Goal: Task Accomplishment & Management: Manage account settings

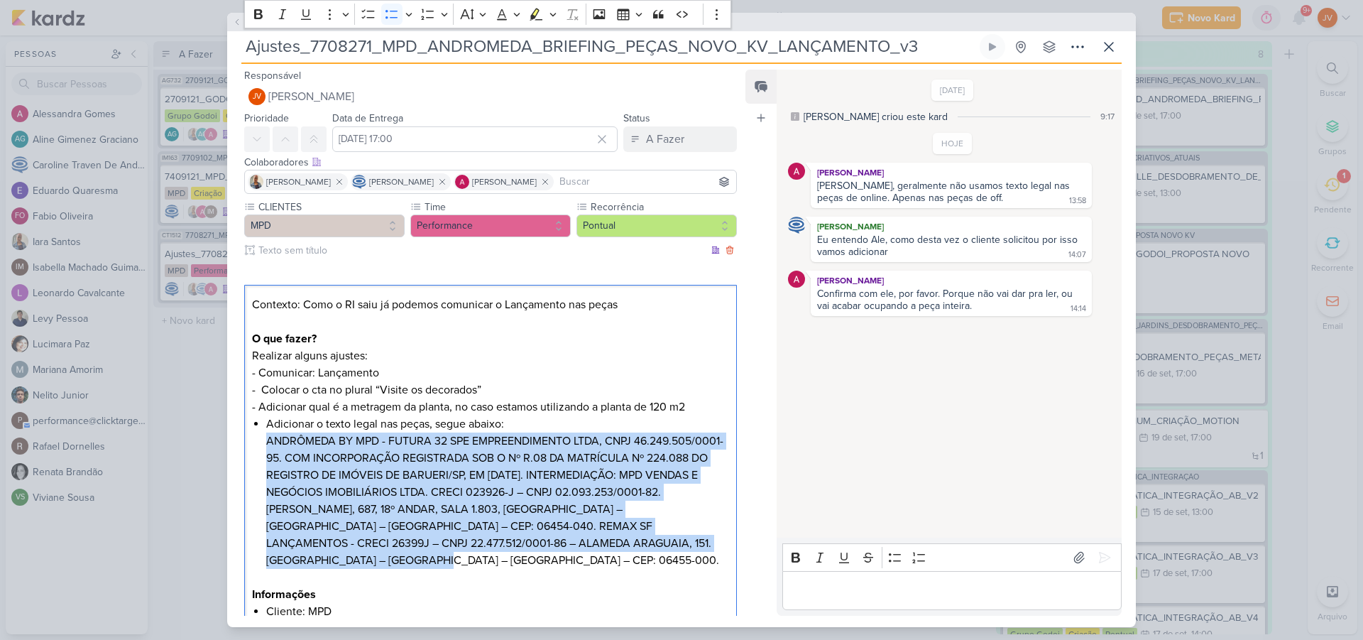
scroll to position [264, 0]
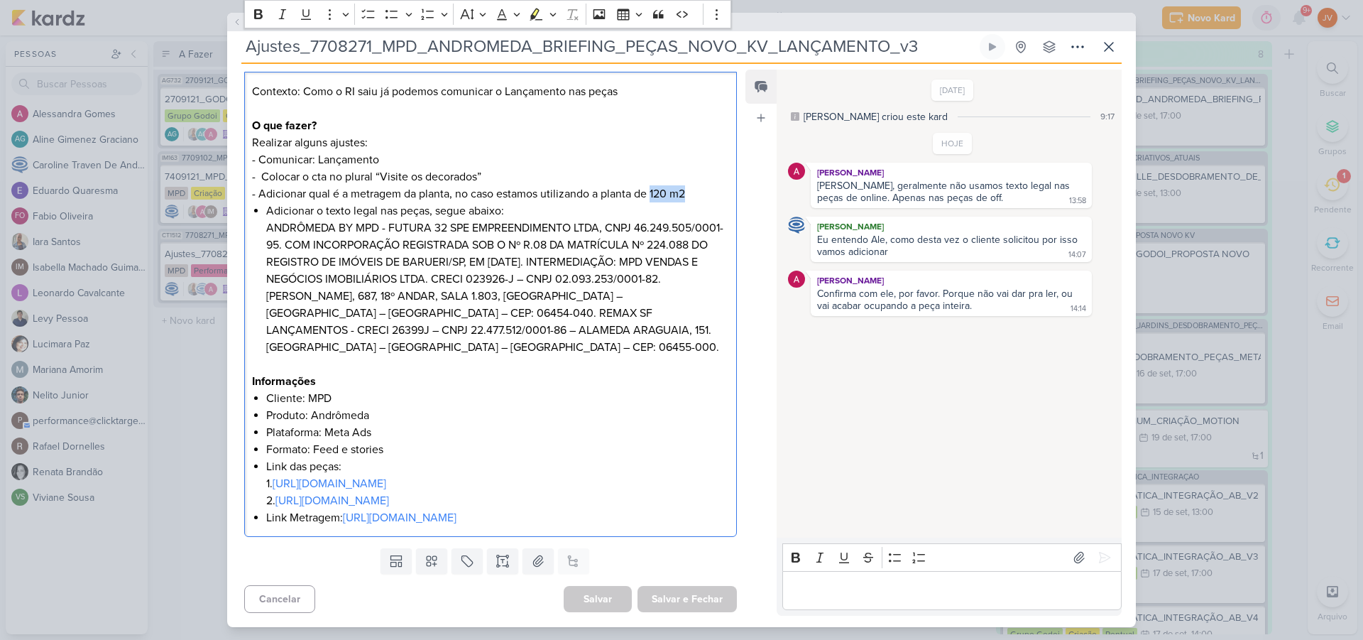
drag, startPoint x: 696, startPoint y: 141, endPoint x: 654, endPoint y: 138, distance: 41.9
click at [653, 185] on p "- Adicionar qual é a metragem da planta, no caso estamos utilizando a planta de…" at bounding box center [490, 193] width 477 height 17
copy p "120 m2"
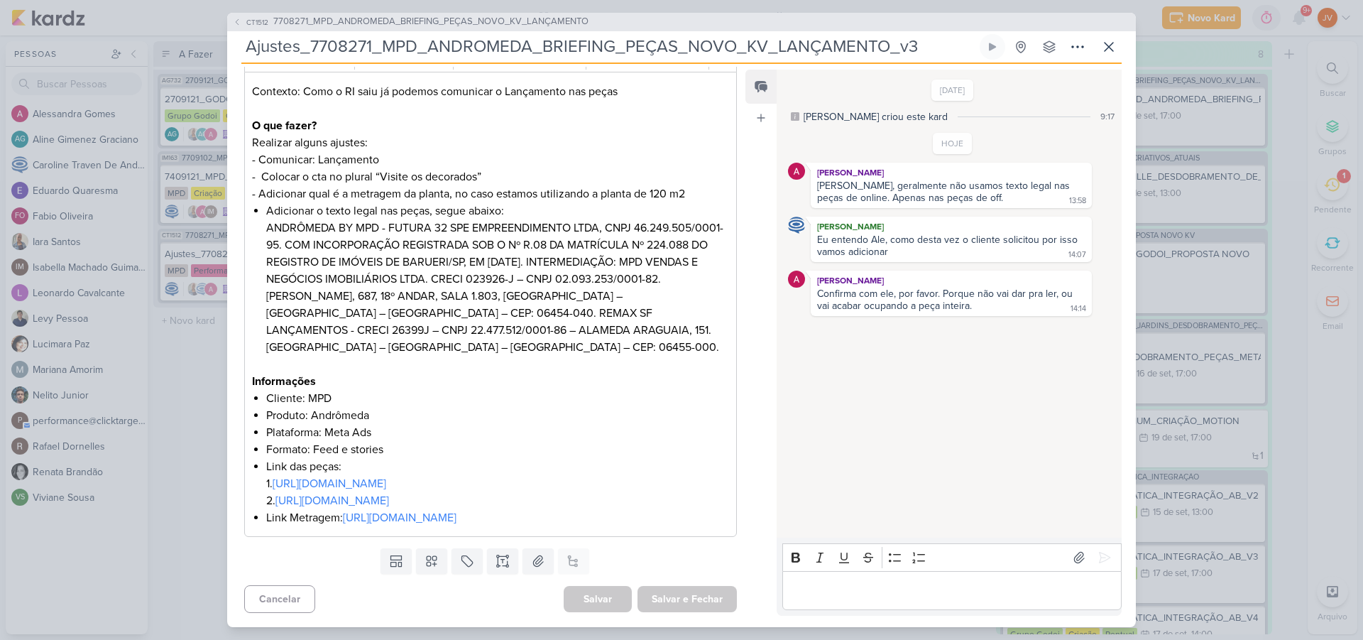
click at [631, 54] on input "Ajustes_7708271_MPD_ANDROMEDA_BRIEFING_PEÇAS_NOVO_KV_LANÇAMENTO_v3" at bounding box center [609, 47] width 736 height 26
click at [631, 53] on input "Ajustes_7708271_MPD_ANDROMEDA_BRIEFING_PEÇAS_NOVO_KV_LANÇAMENTO_v3" at bounding box center [609, 47] width 736 height 26
click at [631, 55] on input "Ajustes_7708271_MPD_ANDROMEDA_BRIEFING_PEÇAS_NOVO_KV_LANÇAMENTO_v3" at bounding box center [609, 47] width 736 height 26
click at [807, 590] on p "Editor editing area: main" at bounding box center [952, 590] width 324 height 17
click at [311, 509] on li "Link Metragem: [URL][DOMAIN_NAME]" at bounding box center [497, 517] width 463 height 17
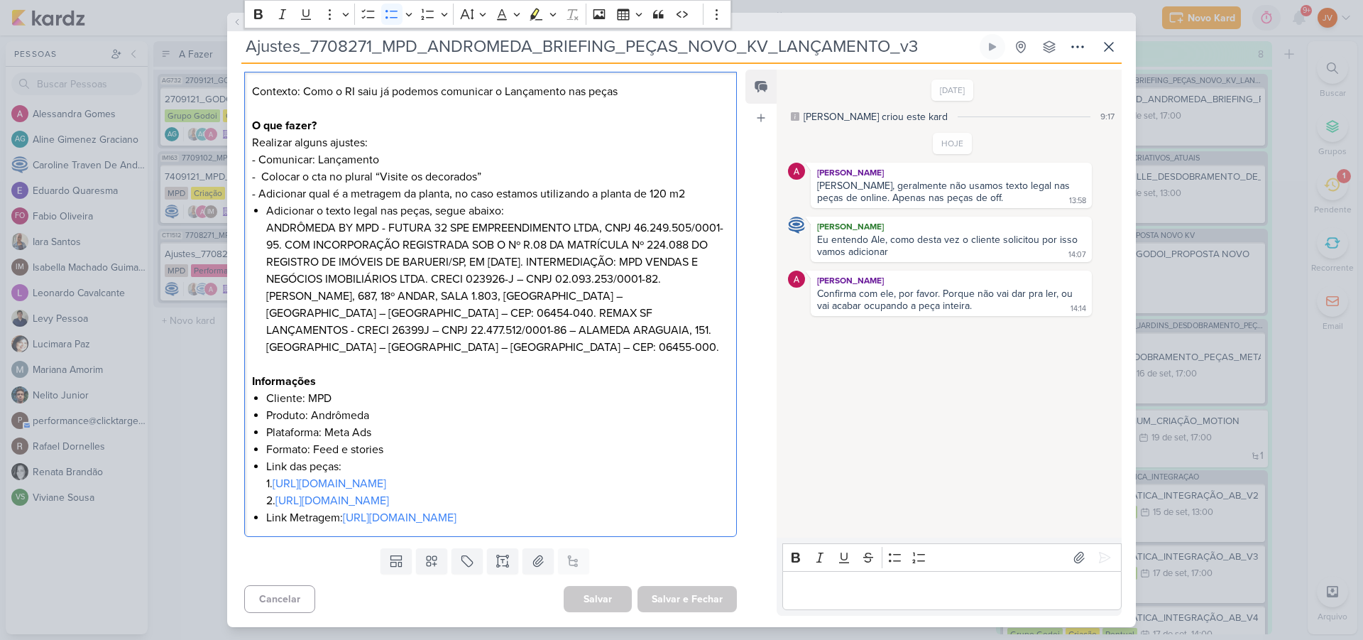
click at [403, 511] on link "[URL][DOMAIN_NAME]" at bounding box center [400, 518] width 114 height 14
click at [822, 593] on p "Editor editing area: main" at bounding box center [952, 590] width 324 height 17
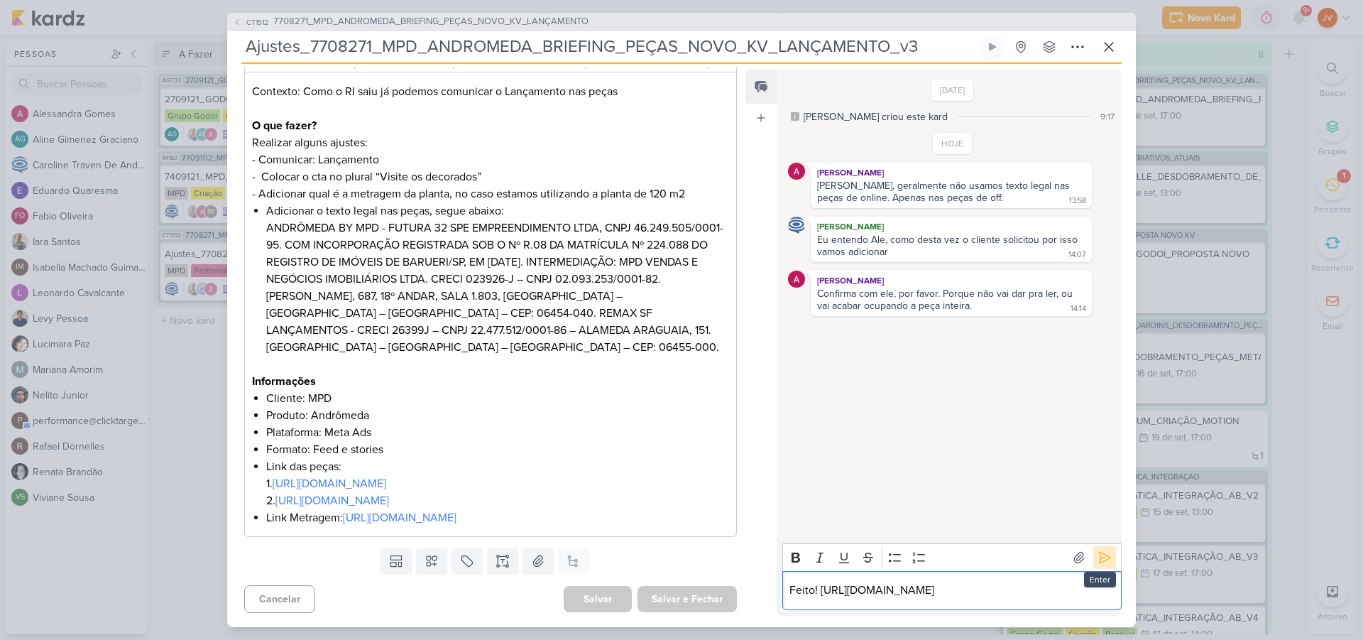
click at [1098, 550] on icon at bounding box center [1105, 557] width 14 height 14
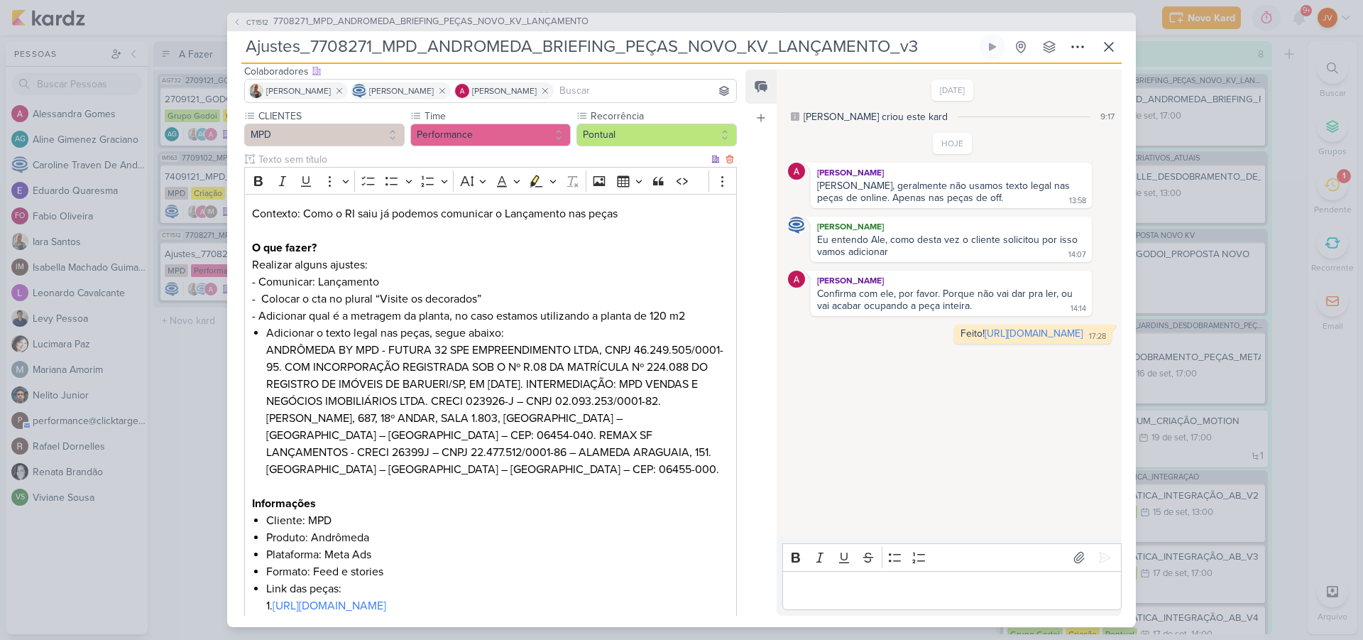
scroll to position [0, 0]
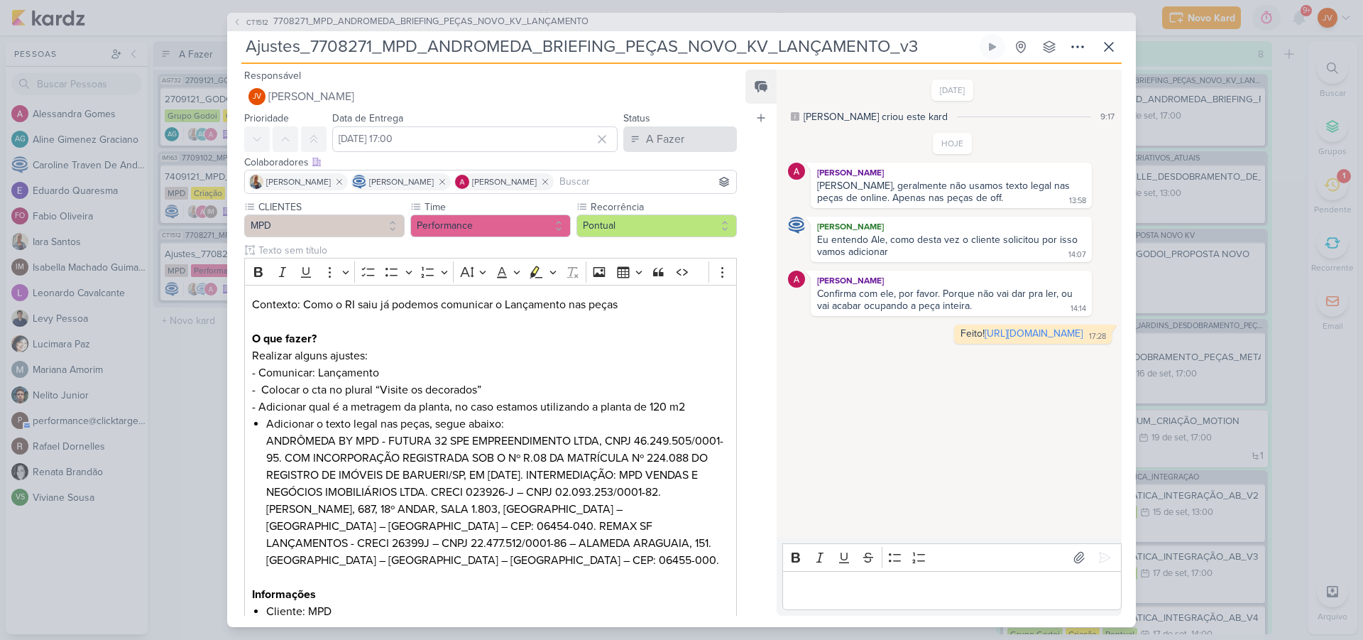
click at [670, 133] on div "A Fazer" at bounding box center [665, 139] width 38 height 17
click at [669, 139] on div "A Fazer" at bounding box center [665, 139] width 38 height 17
click at [653, 134] on div "A Fazer" at bounding box center [665, 139] width 38 height 17
click at [653, 219] on div "Aguardando" at bounding box center [664, 218] width 54 height 15
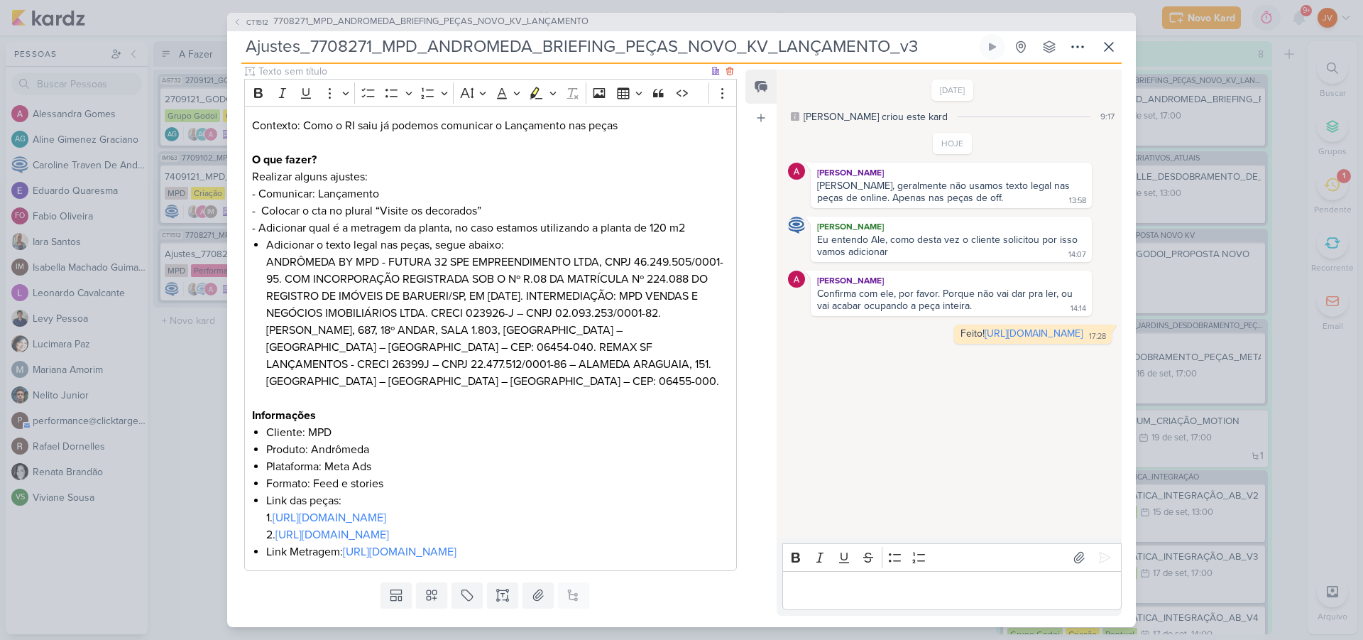
scroll to position [264, 0]
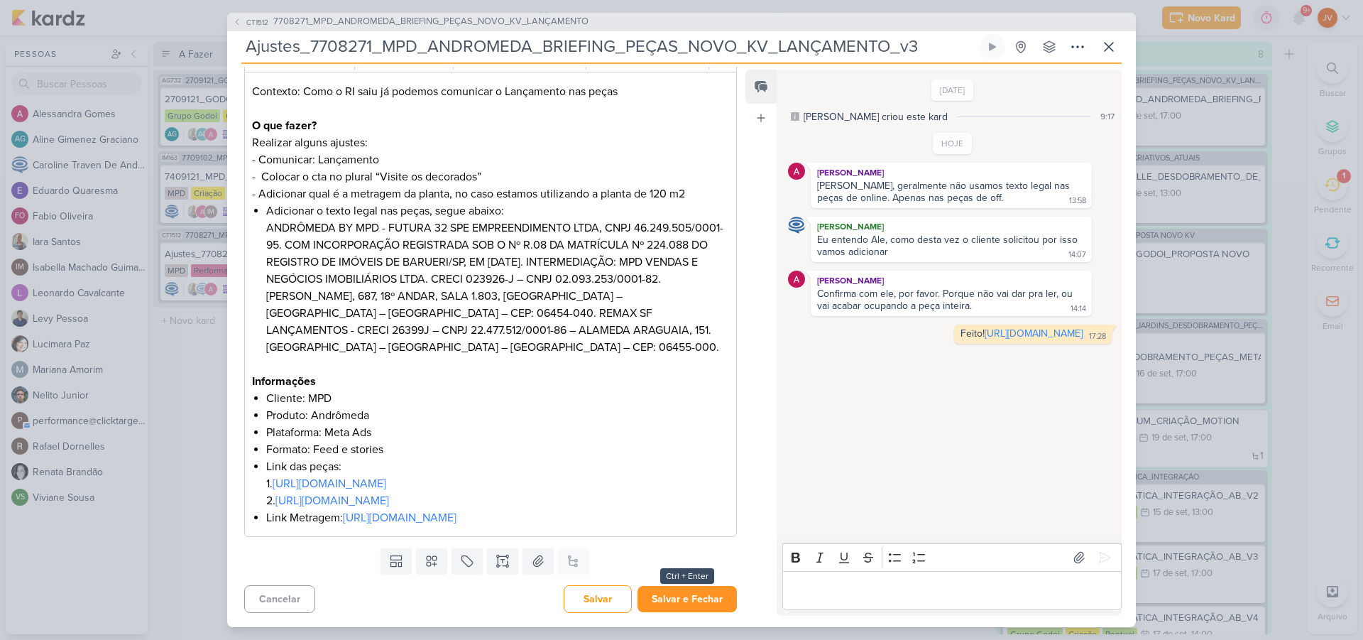
click at [679, 600] on button "Salvar e Fechar" at bounding box center [687, 599] width 99 height 26
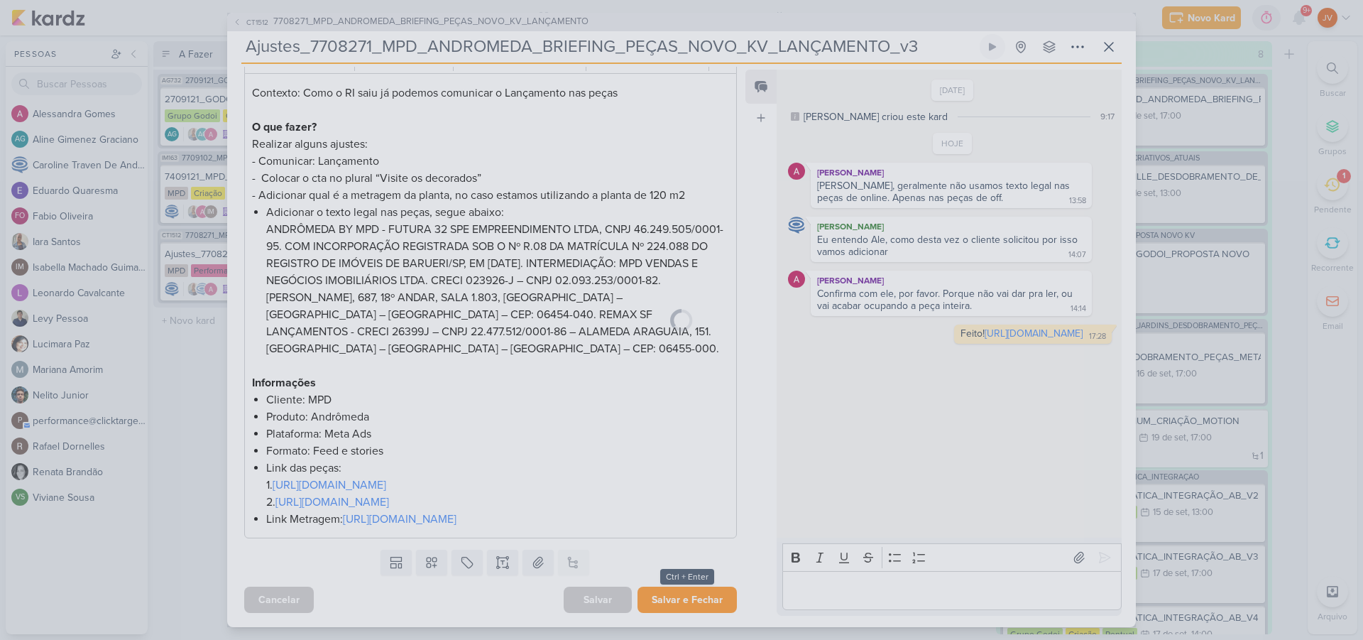
scroll to position [263, 0]
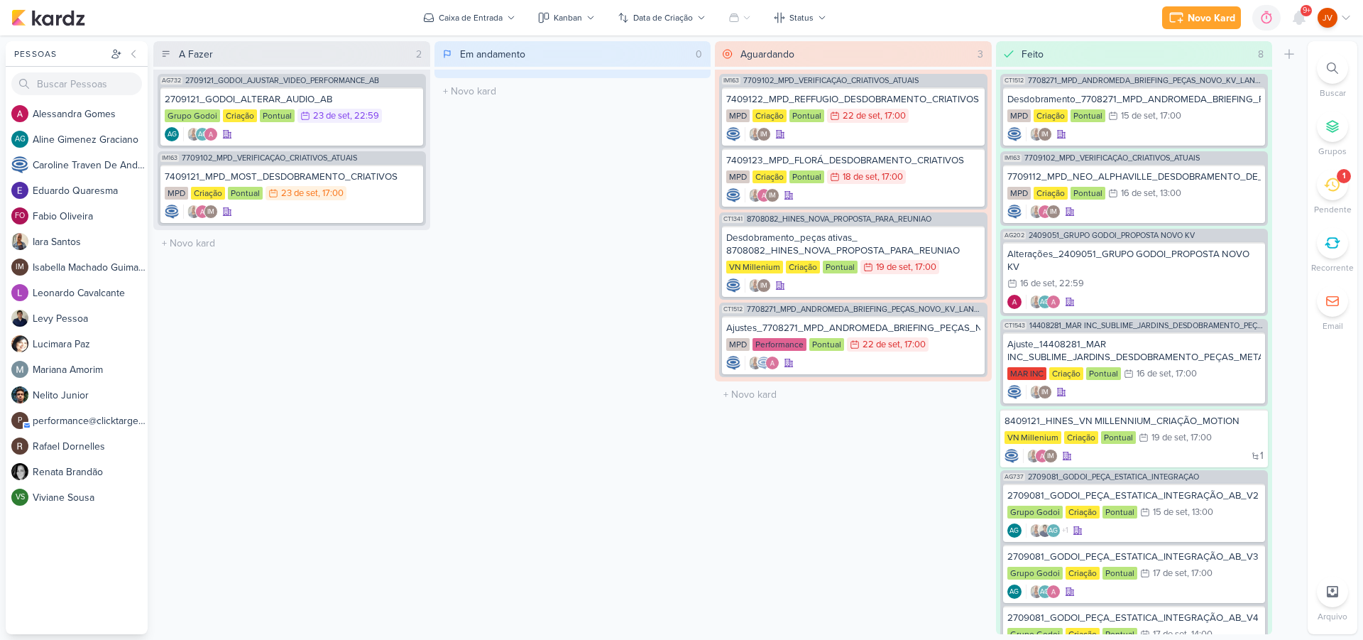
click at [1336, 183] on icon at bounding box center [1332, 185] width 16 height 16
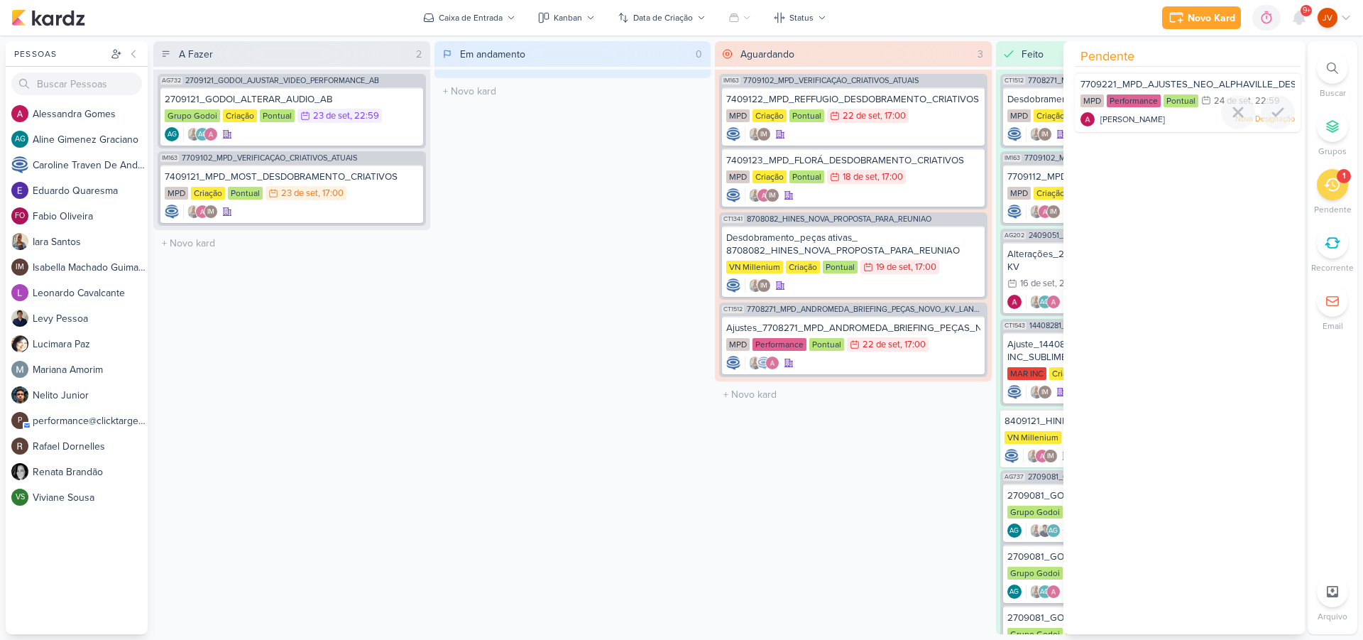
click at [1215, 82] on span "7709221_MPD_AJUSTES_NEO_ALPHAVILLE_DESDOBRAMENTO_DE_PEÇAS" at bounding box center [1248, 84] width 334 height 11
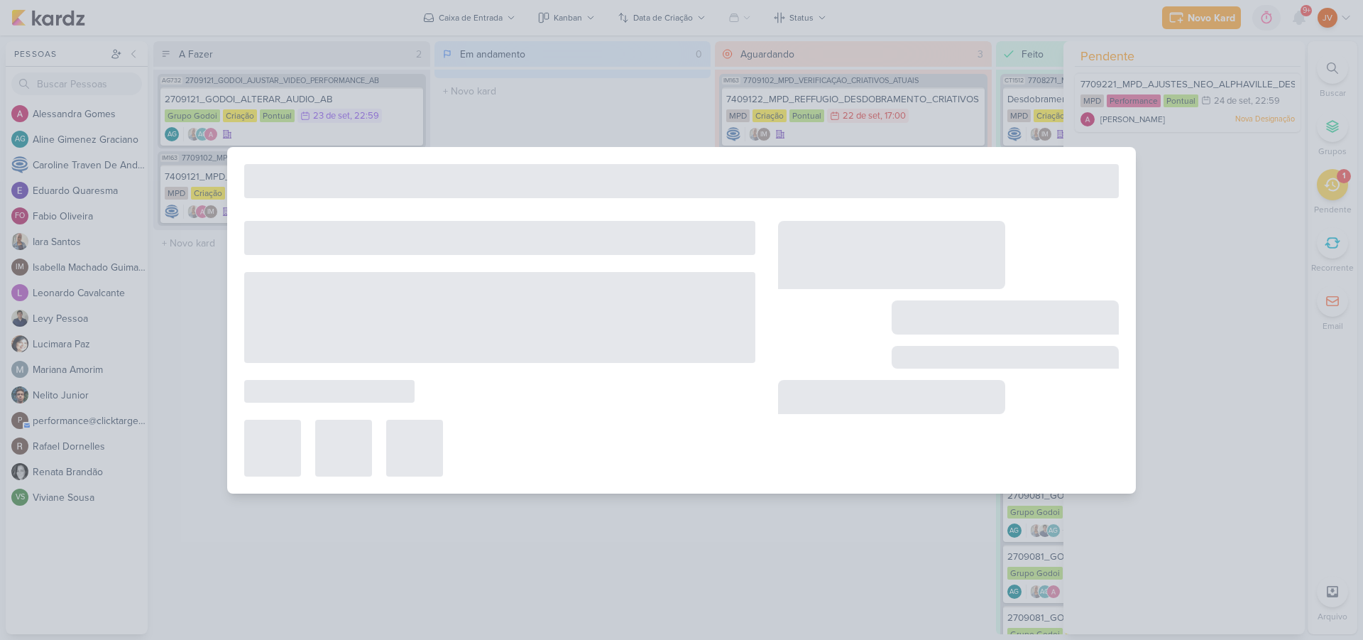
type input "7709221_MPD_AJUSTES_NEO_ALPHAVILLE_DESDOBRAMENTO_DE_PEÇAS"
type input "[DATE] 22:59"
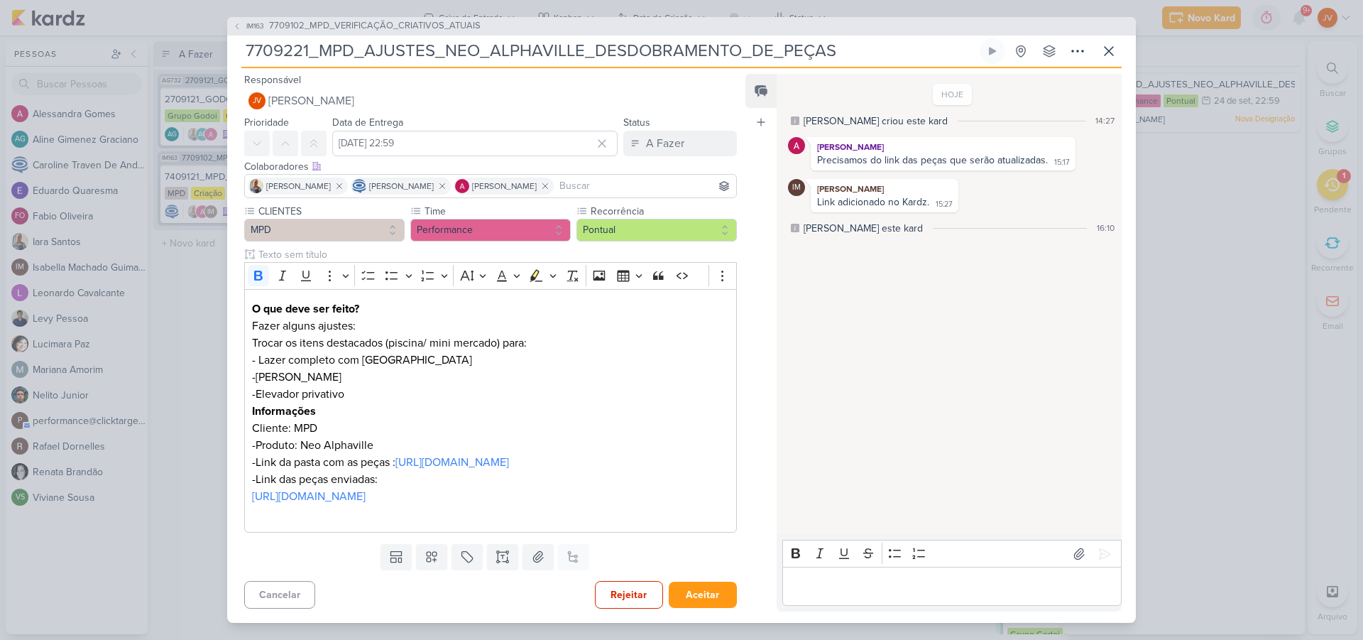
scroll to position [0, 0]
click at [429, 469] on link "[URL][DOMAIN_NAME]" at bounding box center [453, 462] width 114 height 14
drag, startPoint x: 1107, startPoint y: 47, endPoint x: 1117, endPoint y: 46, distance: 10.0
click at [1108, 47] on icon at bounding box center [1109, 51] width 17 height 17
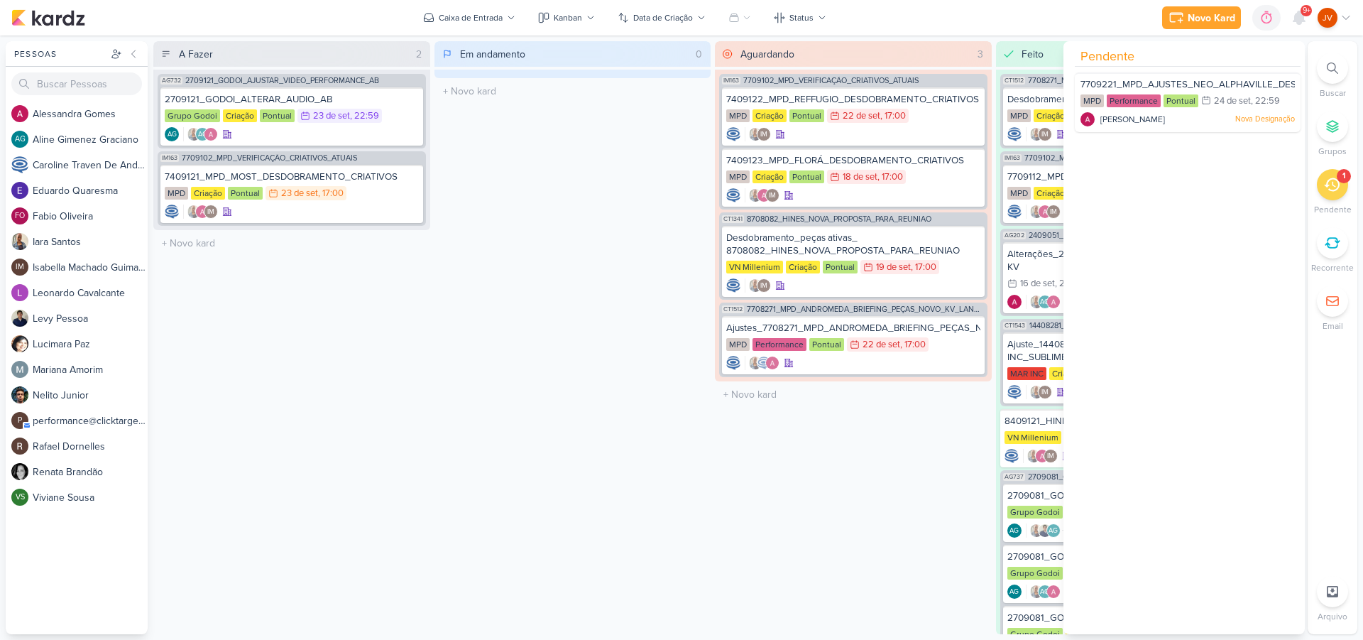
click at [843, 471] on div "Aguardando 3 Mover Para Esquerda Mover Para Direita [GEOGRAPHIC_DATA] IM163 770…" at bounding box center [853, 337] width 277 height 593
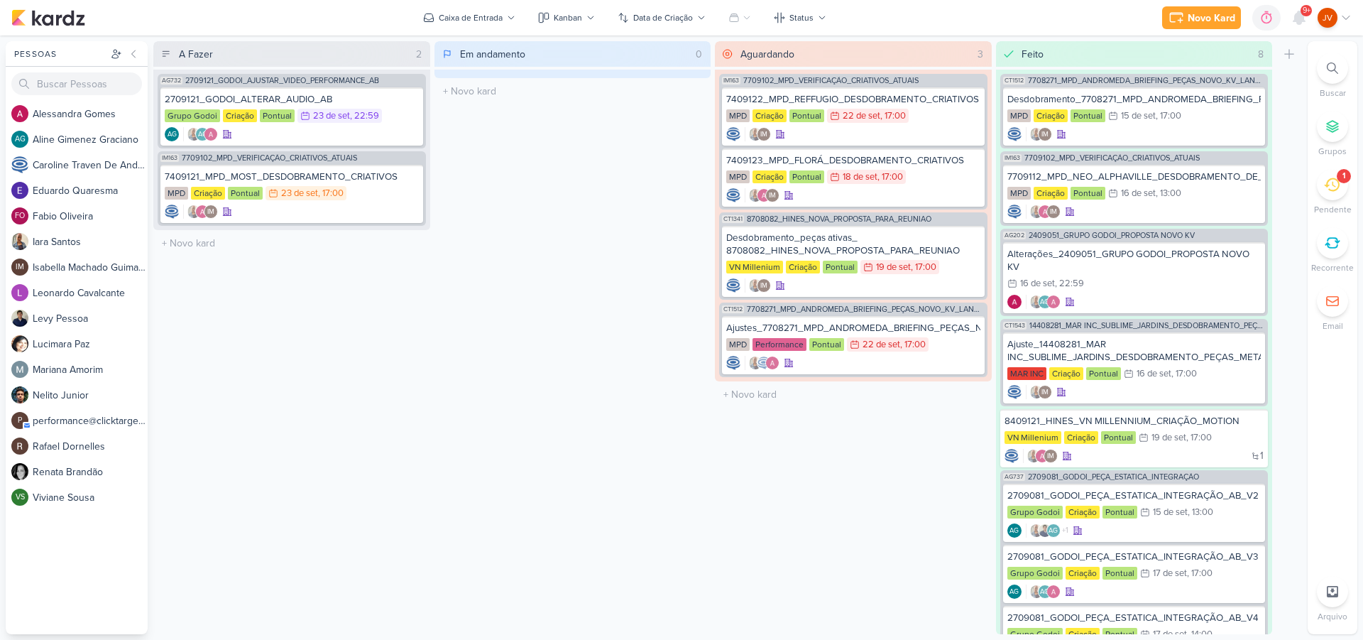
click at [1341, 186] on div "1" at bounding box center [1332, 184] width 31 height 31
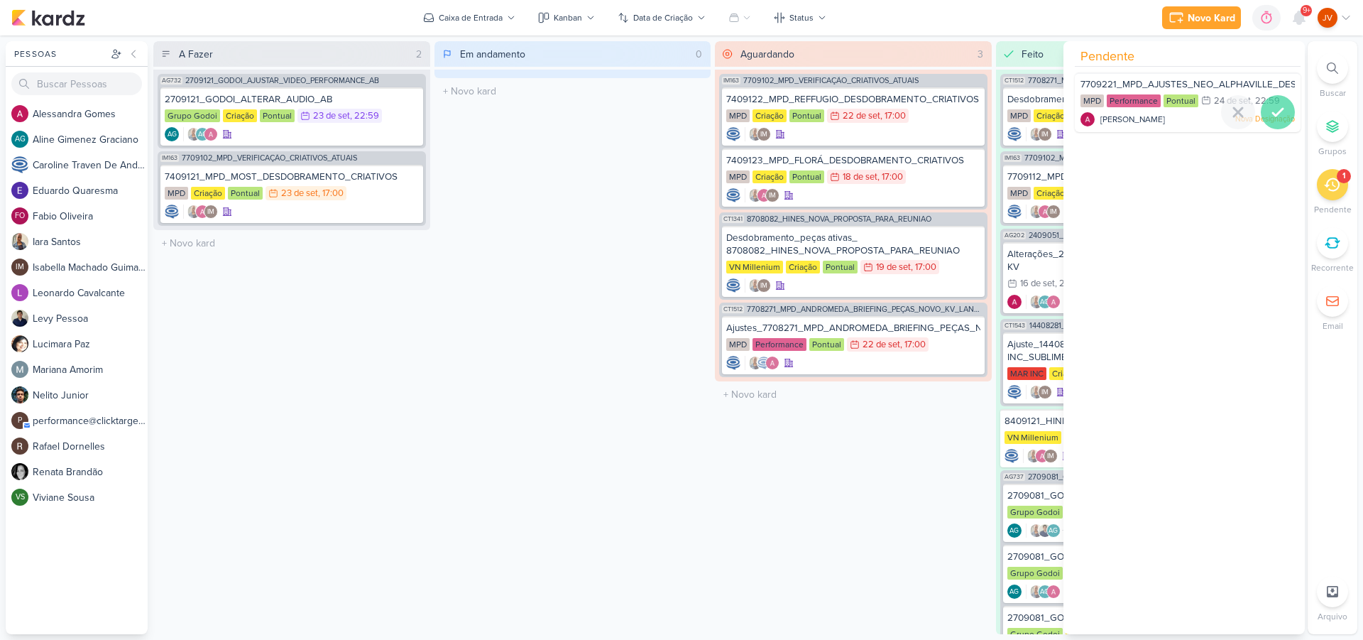
click at [1280, 121] on div at bounding box center [1278, 112] width 34 height 34
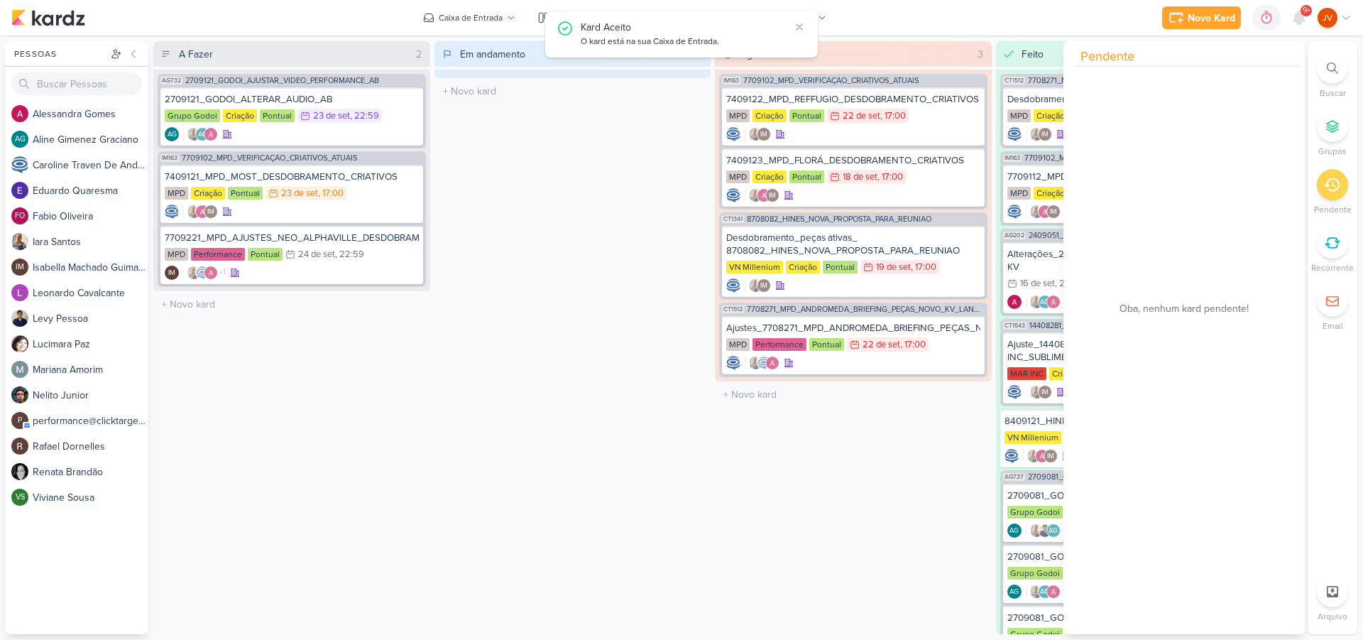
click at [498, 354] on div "Em andamento 0 Mover Para Esquerda Mover Para Direita [GEOGRAPHIC_DATA] O títul…" at bounding box center [573, 337] width 277 height 593
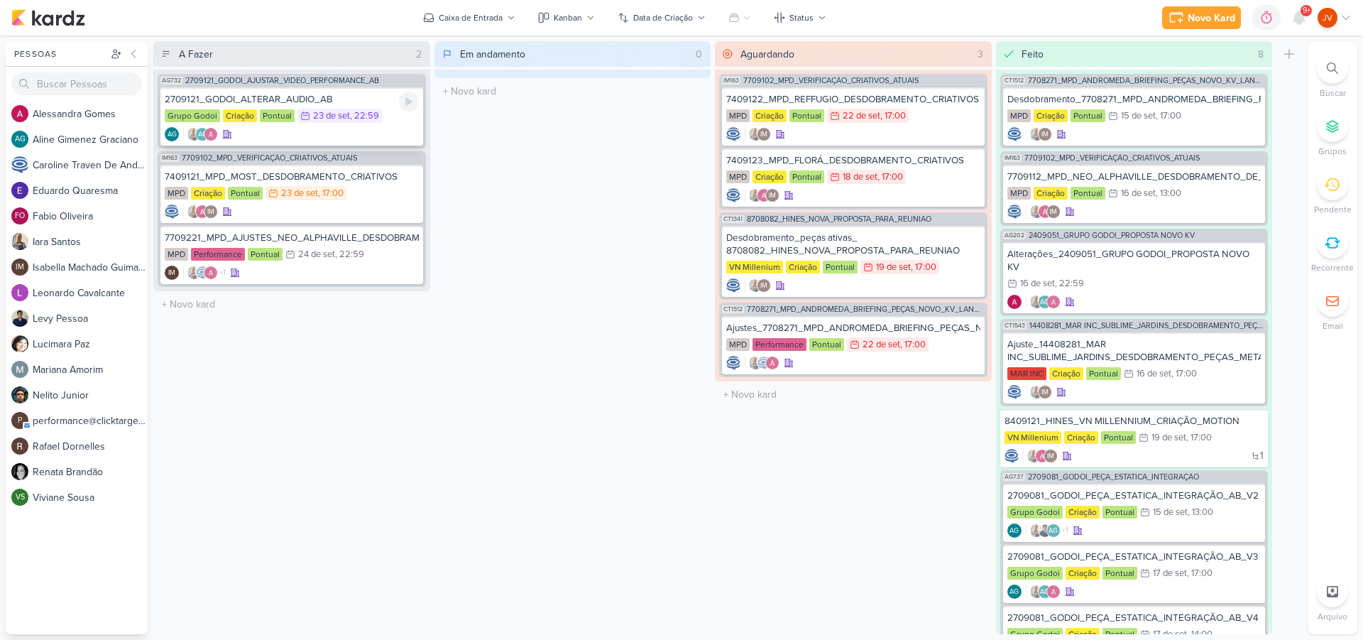
click at [337, 97] on div "2709121_GODOI_ALTERAR_AUDIO_AB" at bounding box center [292, 99] width 254 height 13
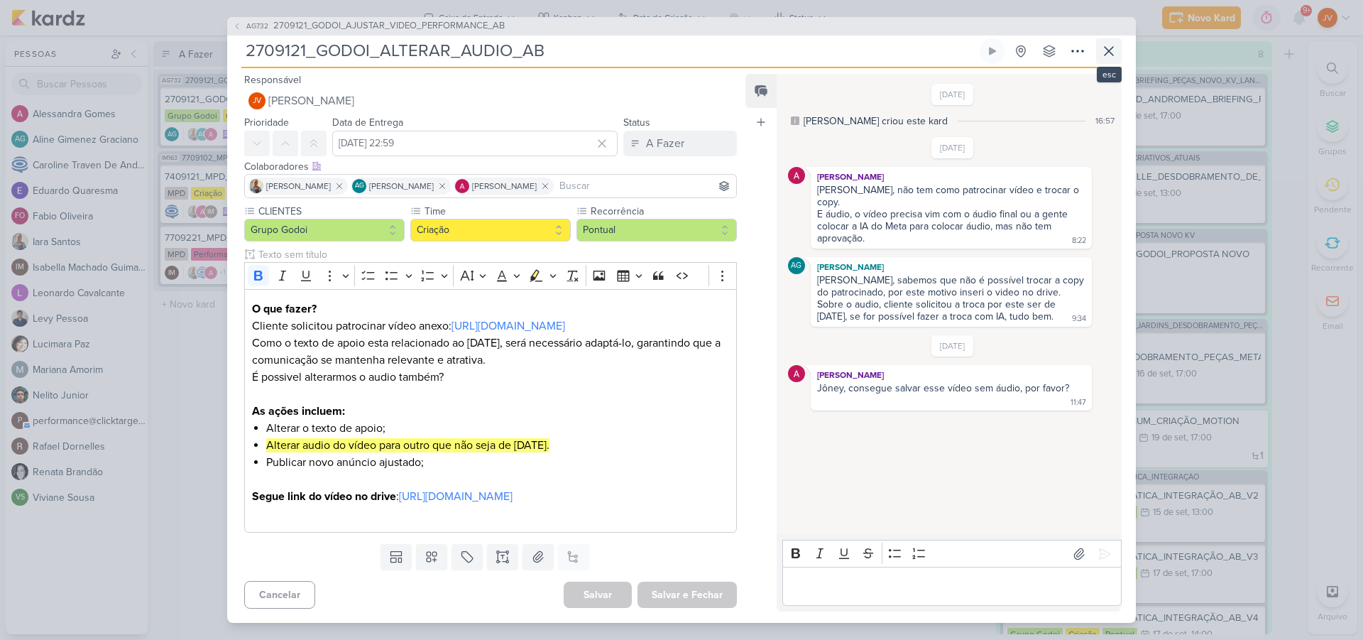
click at [1114, 44] on icon at bounding box center [1109, 51] width 17 height 17
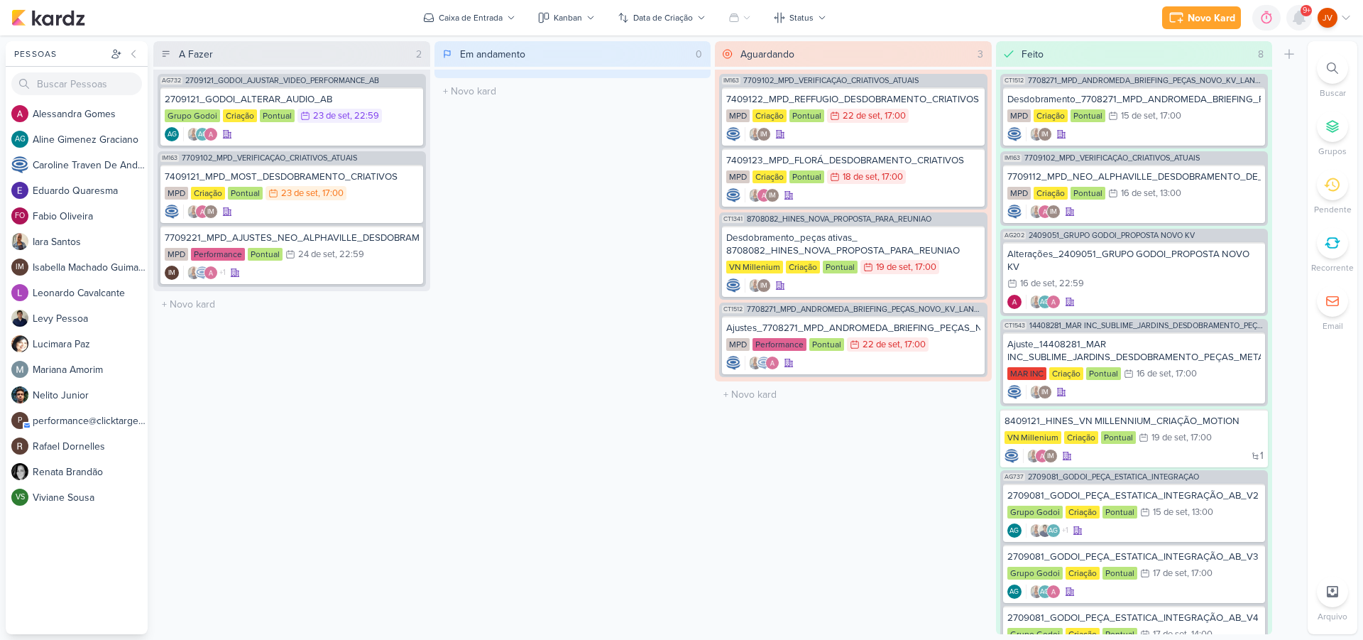
click at [1294, 17] on icon at bounding box center [1299, 17] width 17 height 17
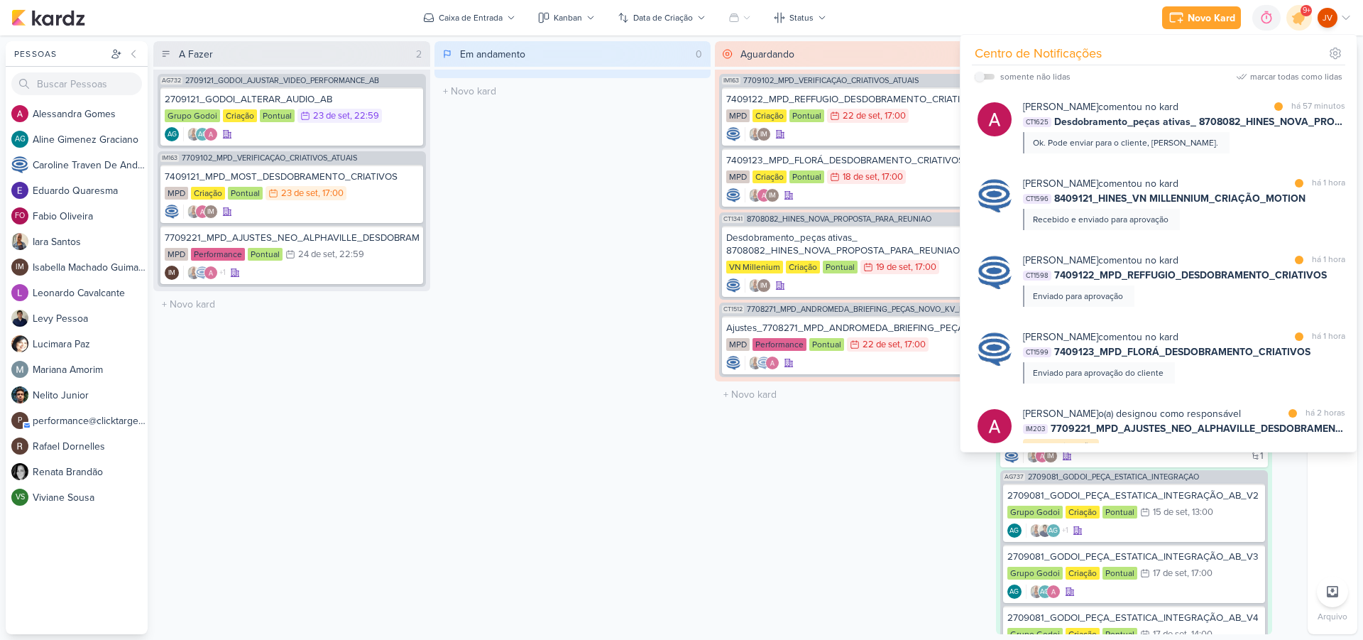
click at [660, 505] on div "Em andamento 0 Mover Para Esquerda Mover Para Direita [GEOGRAPHIC_DATA] O títul…" at bounding box center [573, 337] width 277 height 593
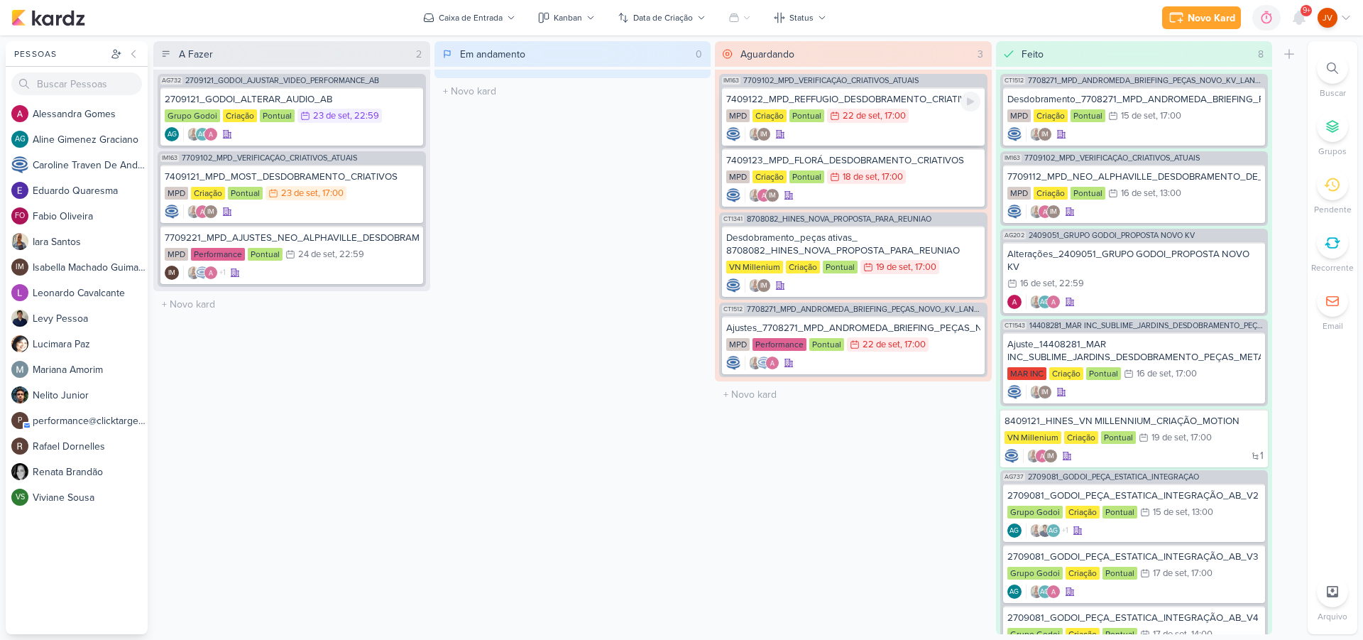
click at [937, 112] on div "MPD Criação Pontual 22/9 [DATE] 17:00" at bounding box center [853, 117] width 254 height 16
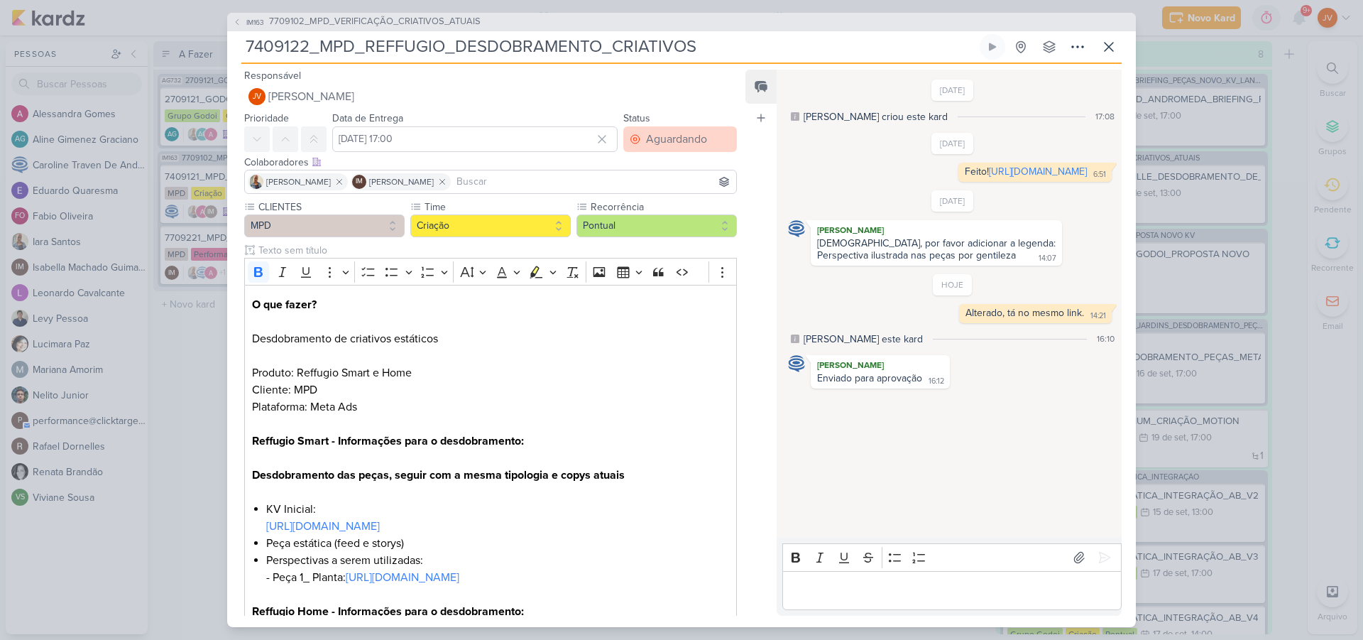
click at [684, 138] on div "Aguardando" at bounding box center [676, 139] width 61 height 17
click at [656, 245] on button "Feito" at bounding box center [673, 241] width 126 height 23
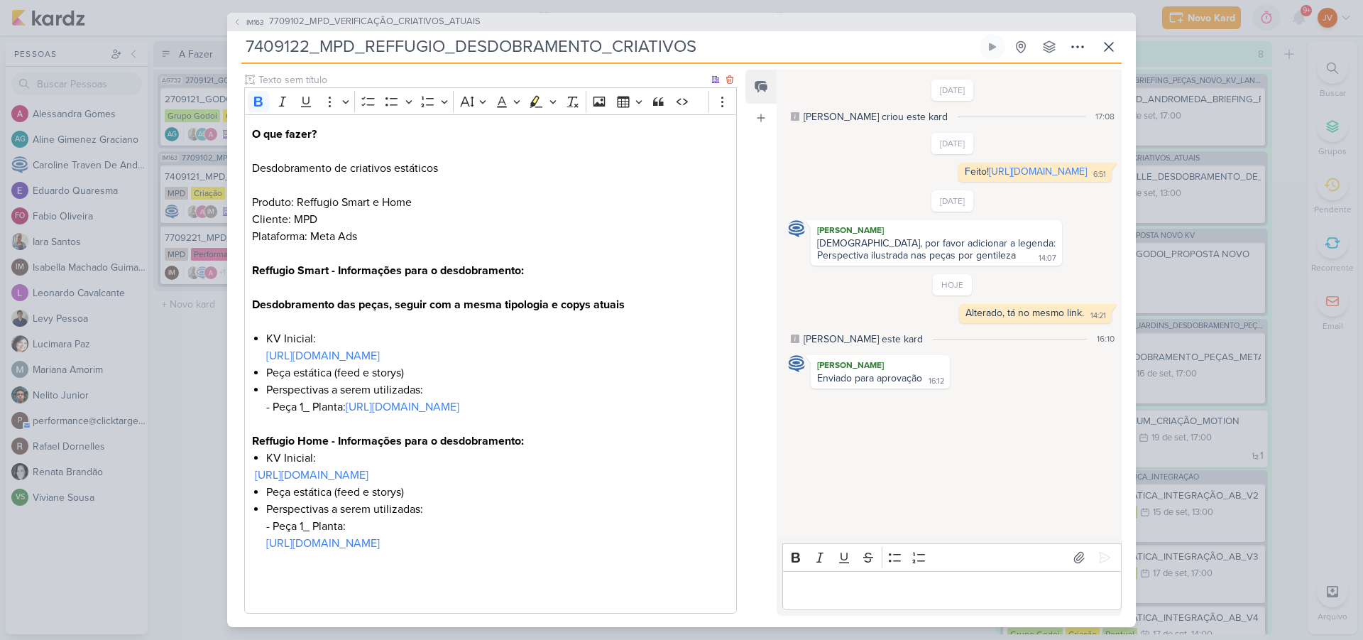
scroll to position [264, 0]
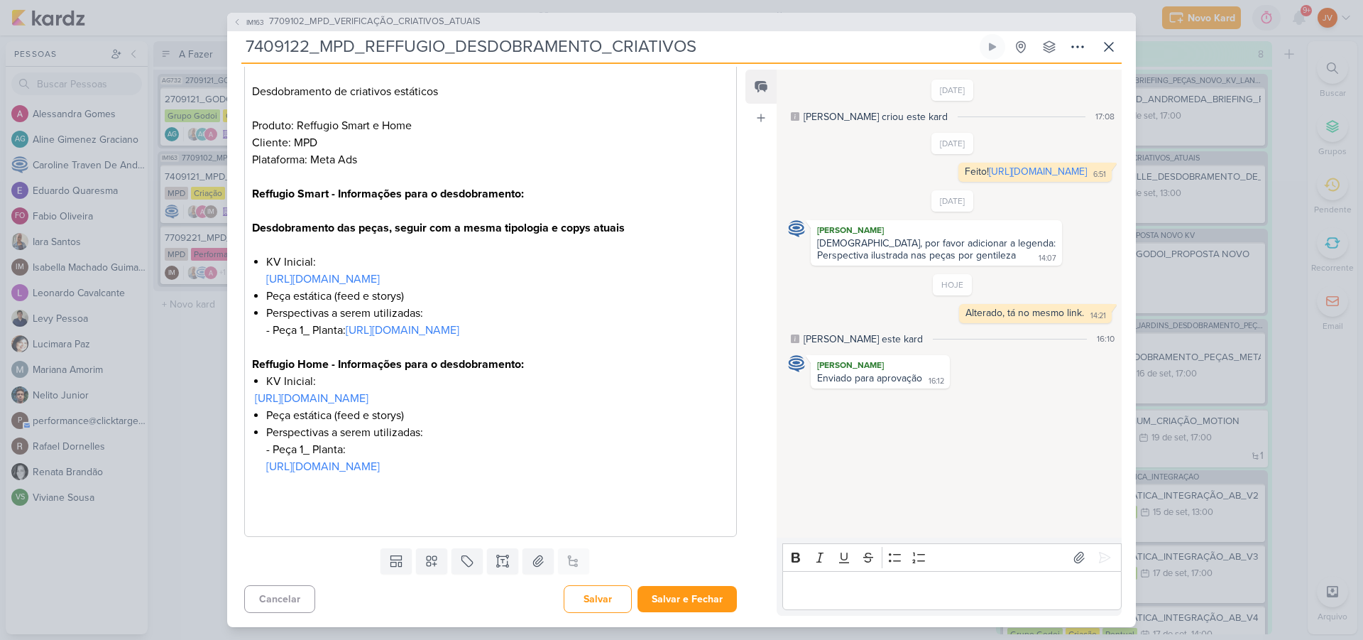
click at [685, 608] on button "Salvar e Fechar" at bounding box center [687, 599] width 99 height 26
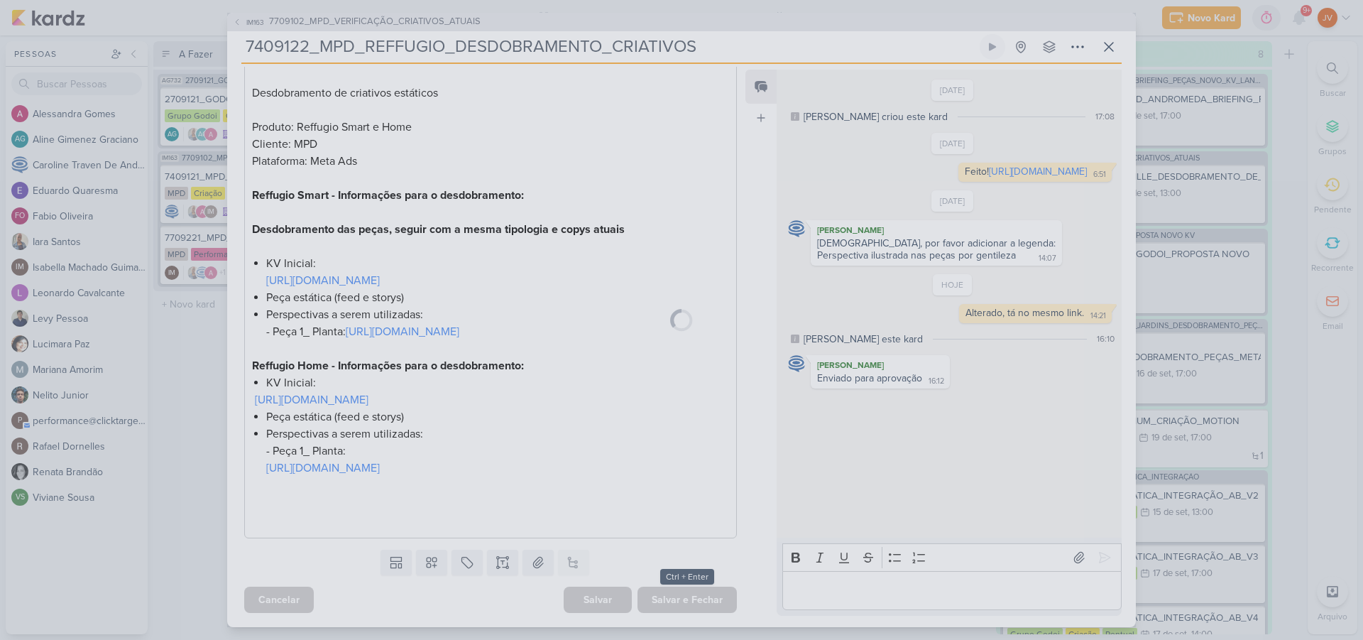
scroll to position [263, 0]
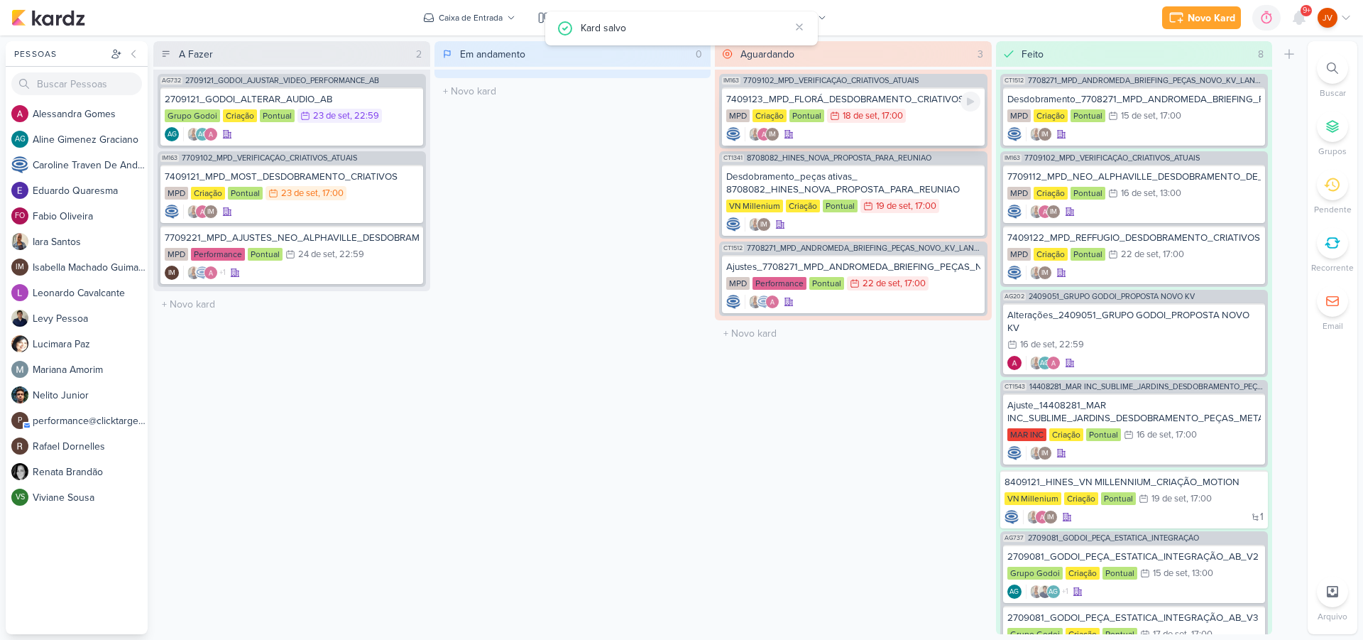
click at [940, 121] on div "MPD Criação Pontual 18/9 [DATE] 17:00" at bounding box center [853, 117] width 254 height 16
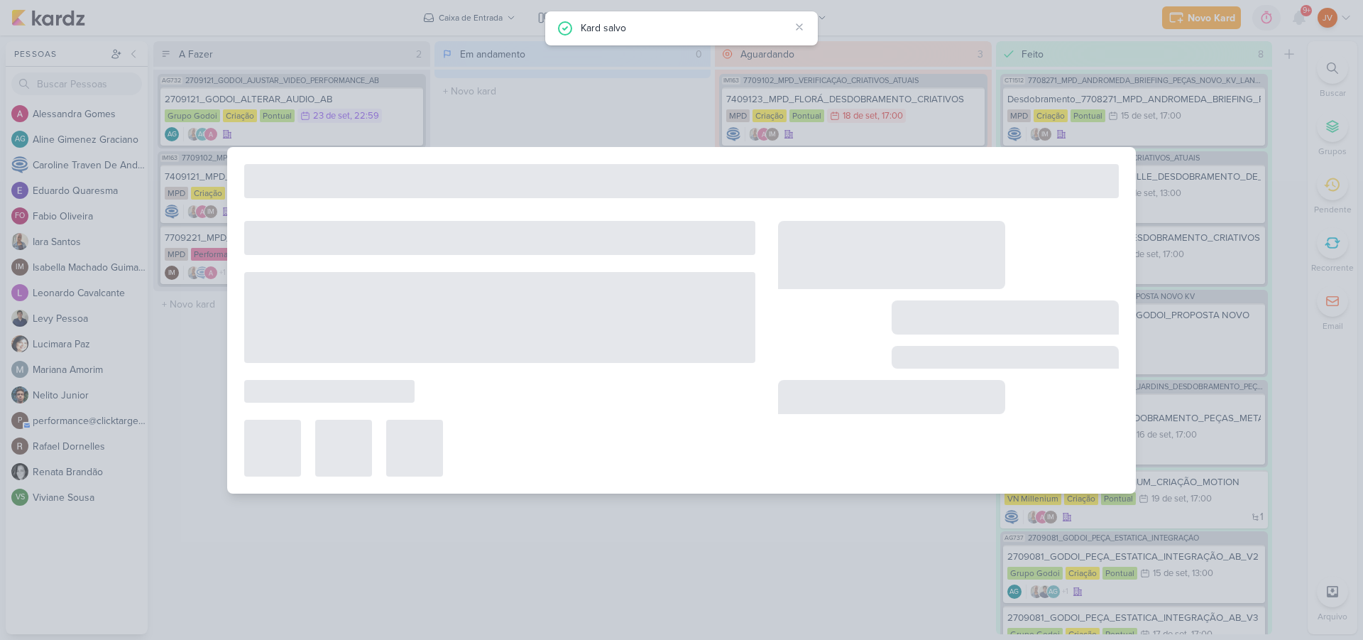
scroll to position [0, 0]
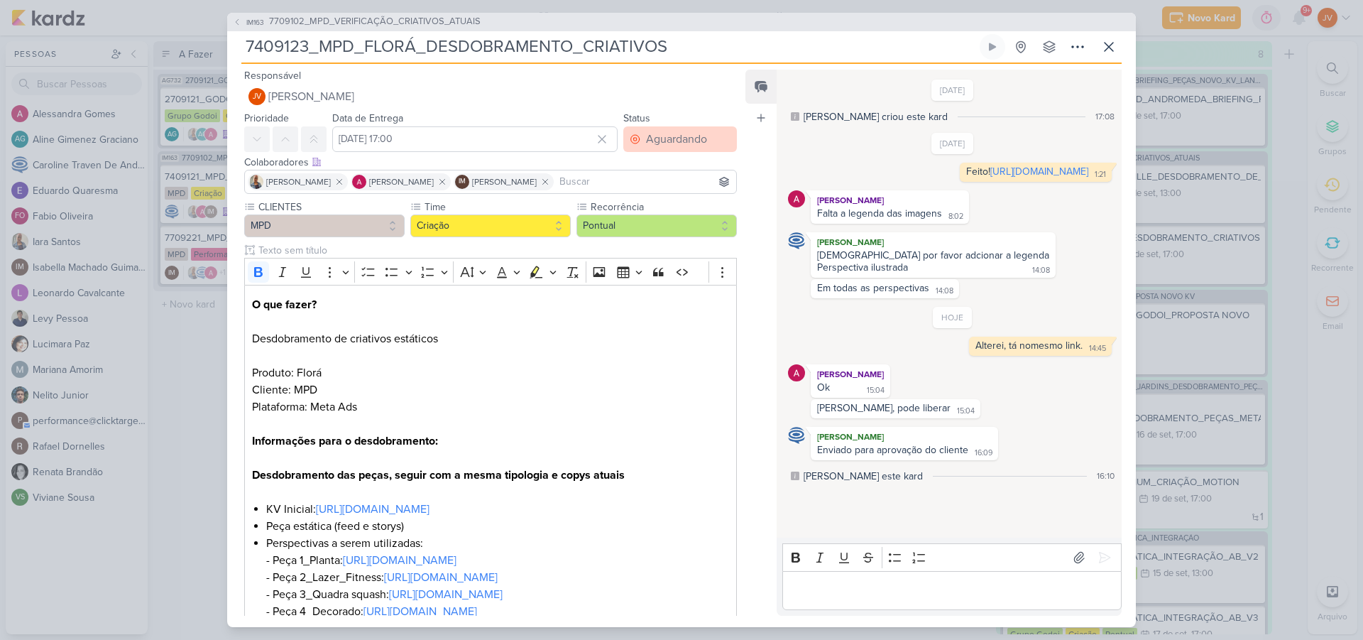
click at [684, 137] on div "Aguardando" at bounding box center [676, 139] width 61 height 17
click at [658, 241] on button "Feito" at bounding box center [673, 241] width 126 height 23
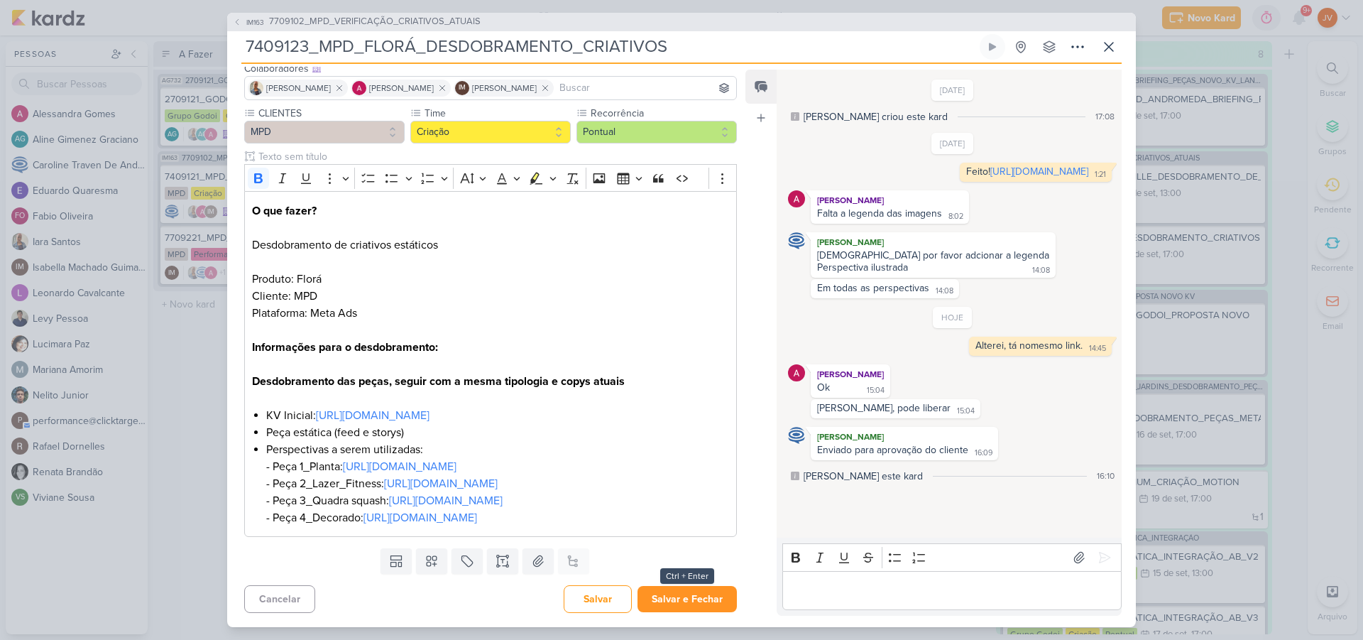
click at [692, 601] on button "Salvar e Fechar" at bounding box center [687, 599] width 99 height 26
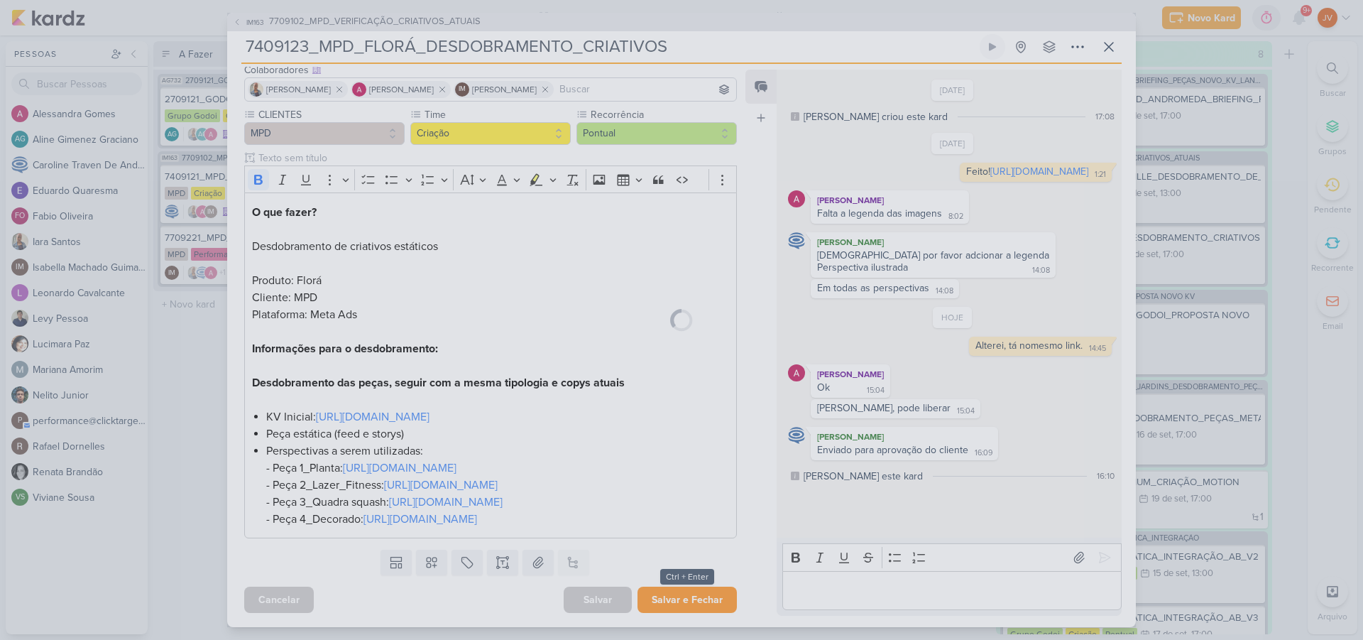
scroll to position [178, 0]
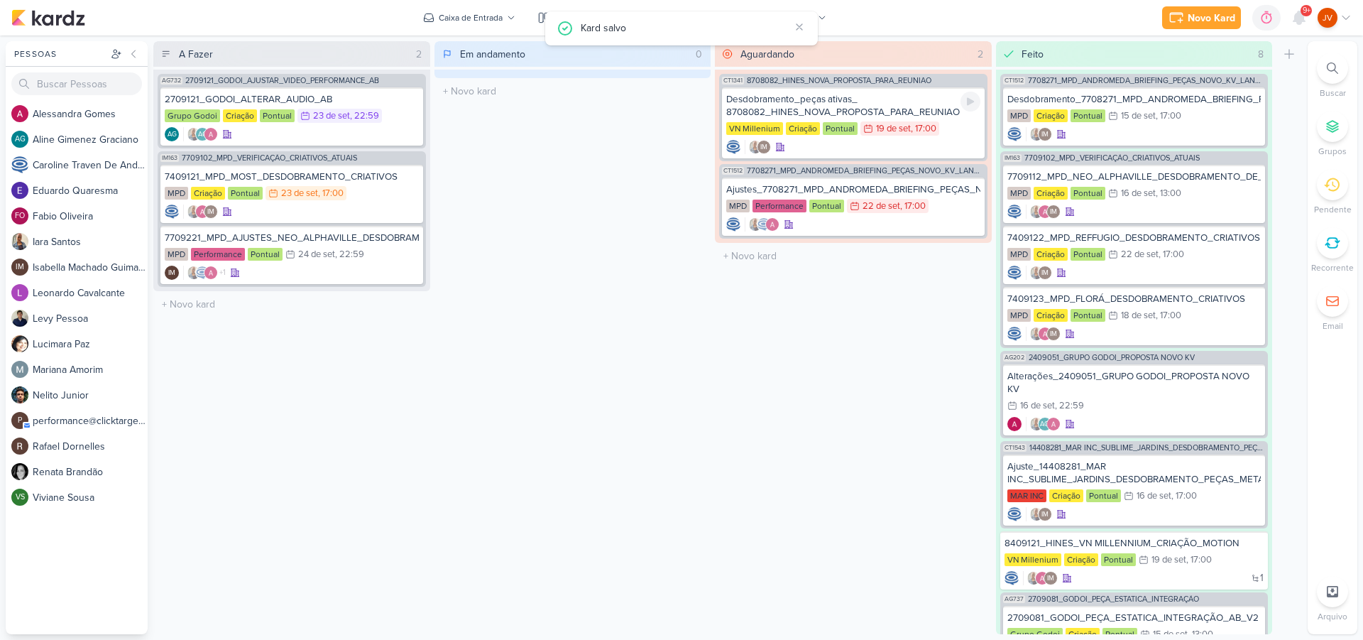
click at [916, 104] on div "Desdobramento_peças ativas_ 8708082_HINES_NOVA_PROPOSTA_PARA_REUNIAO" at bounding box center [853, 106] width 254 height 26
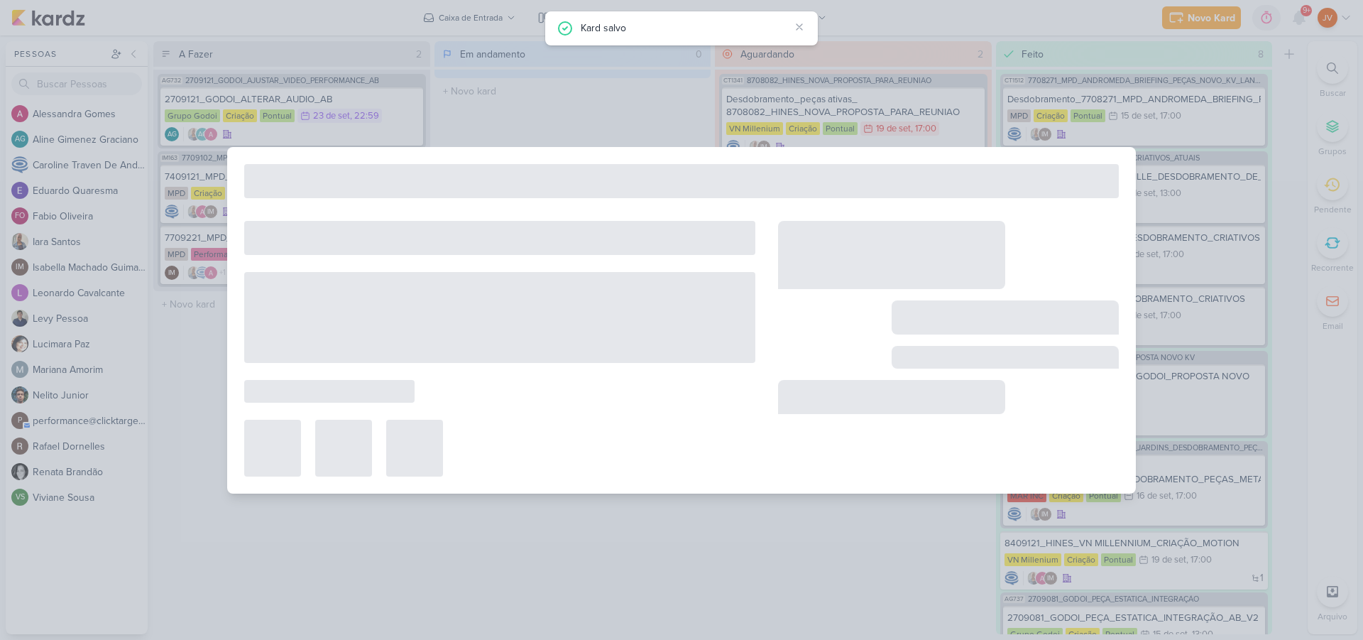
type input "Desdobramento_peças ativas_ 8708082_HINES_NOVA_PROPOSTA_PARA_REUNIAO"
type input "19 de setembro de 2025 às 17:00"
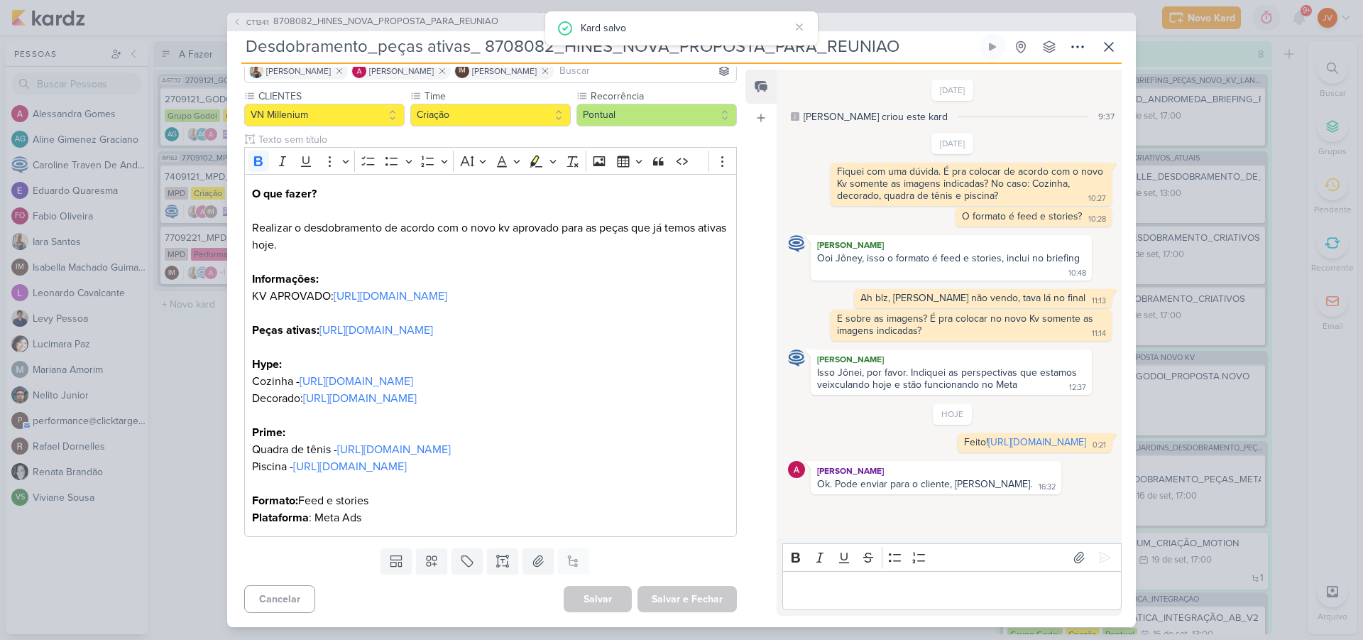
scroll to position [0, 0]
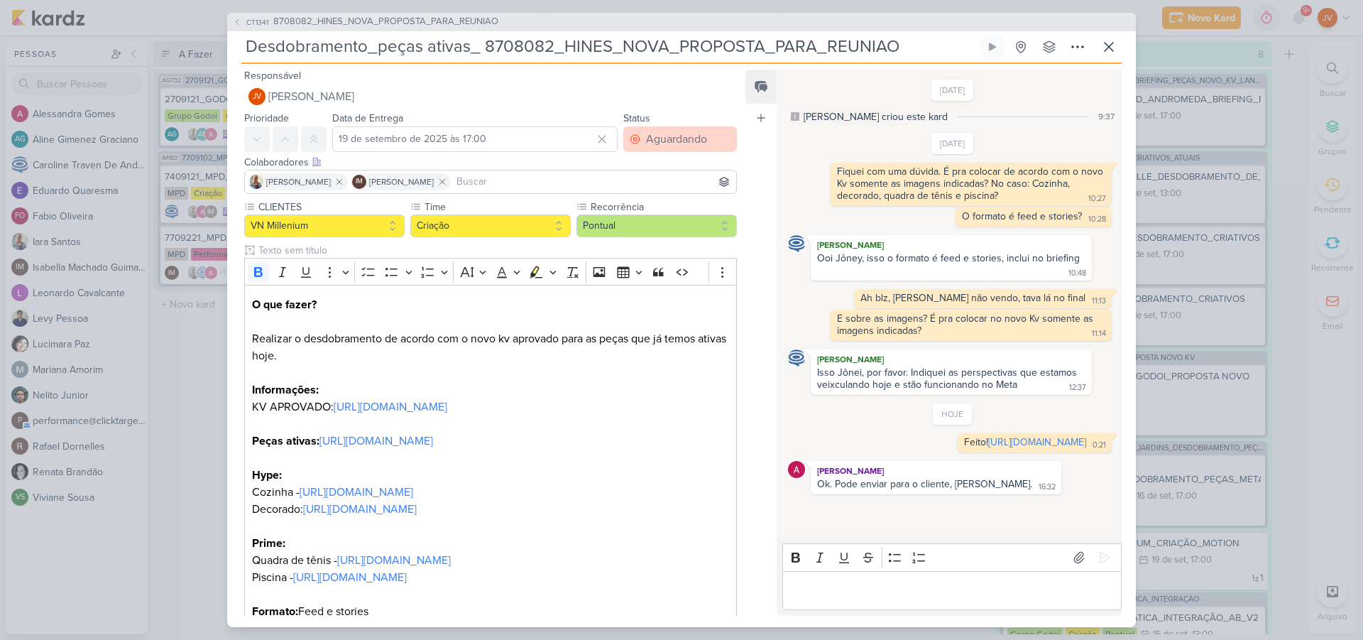
click at [680, 141] on div "Aguardando" at bounding box center [676, 139] width 61 height 17
click at [647, 241] on div "Feito" at bounding box center [649, 241] width 22 height 15
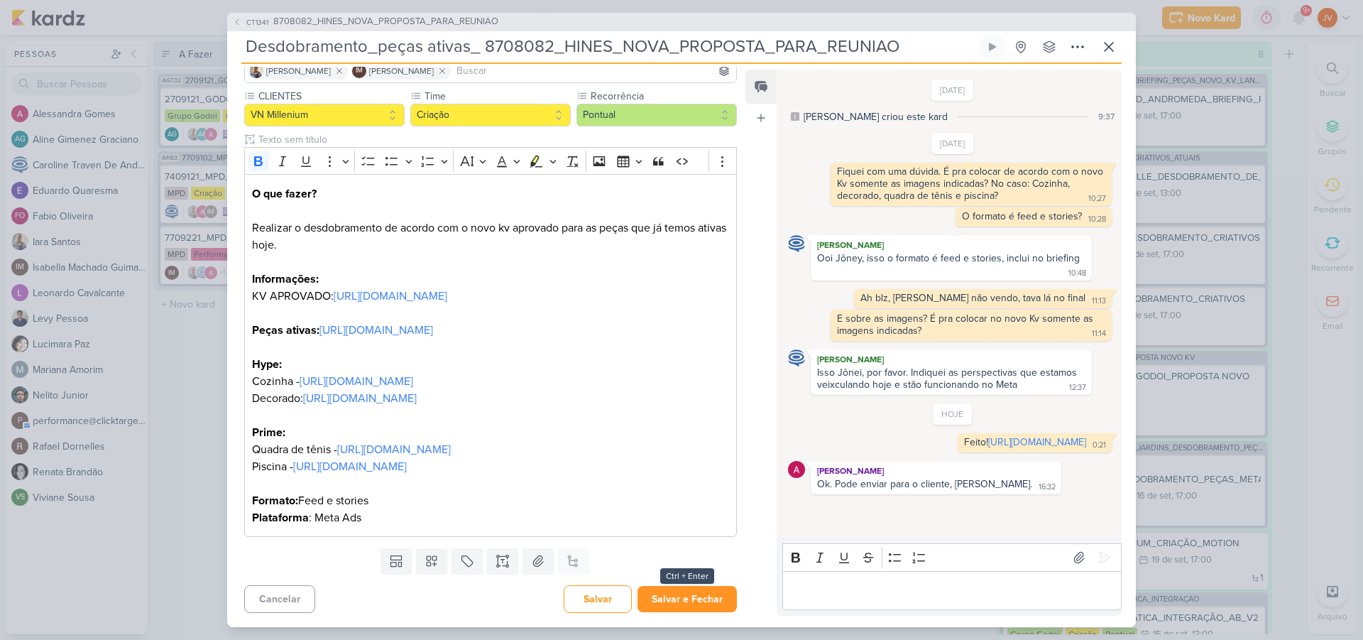
click at [682, 604] on button "Salvar e Fechar" at bounding box center [687, 599] width 99 height 26
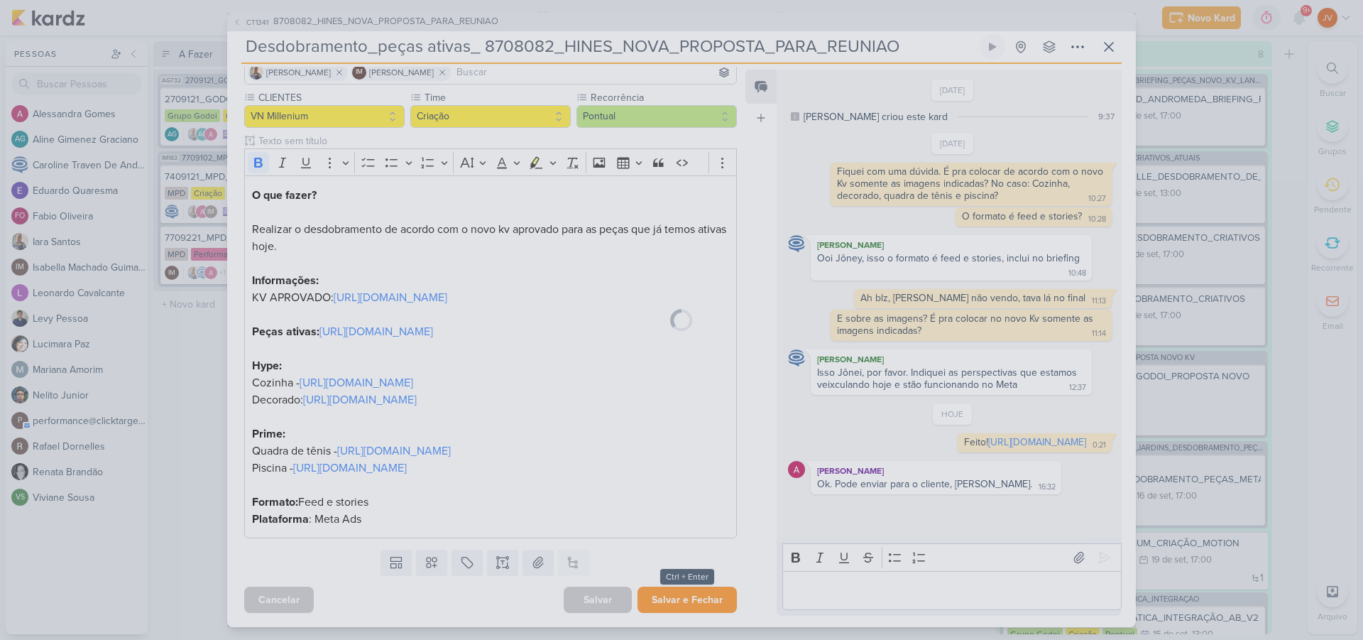
scroll to position [143, 0]
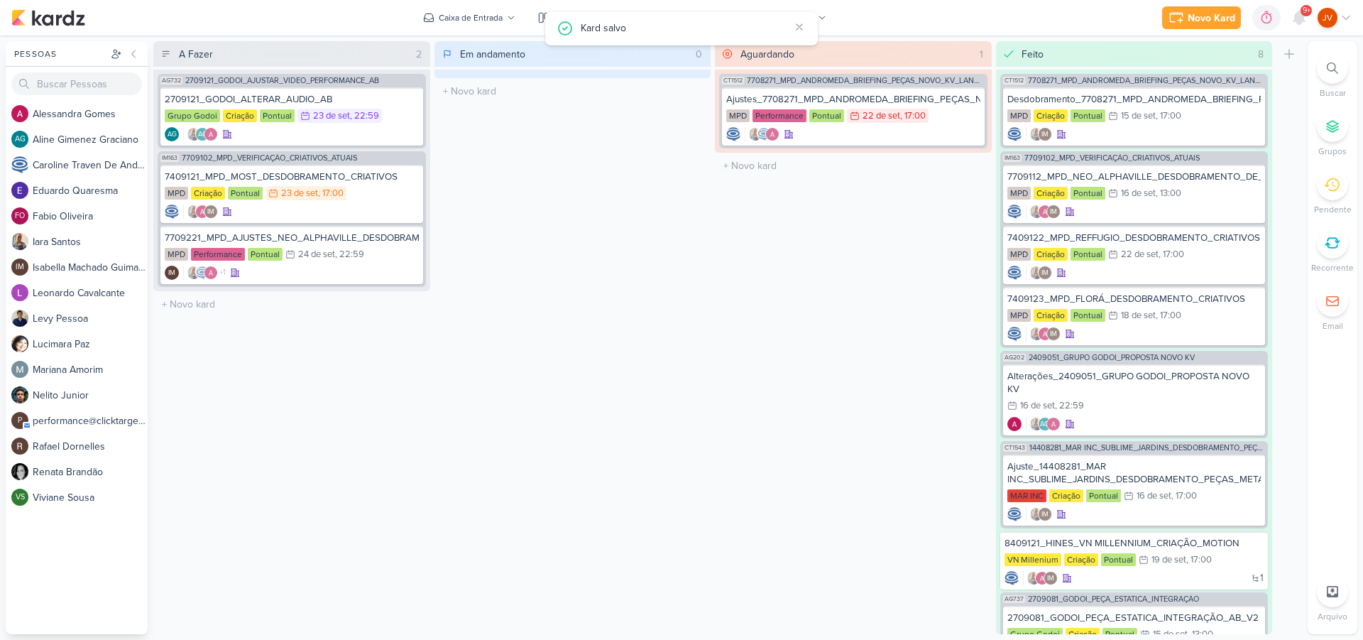
drag, startPoint x: 757, startPoint y: 413, endPoint x: 770, endPoint y: 412, distance: 12.8
click at [762, 413] on div "Aguardando 1 Mover Para Esquerda Mover Para Direita [GEOGRAPHIC_DATA] CT1512 77…" at bounding box center [853, 337] width 277 height 593
click at [672, 396] on div "Em andamento 0 Mover Para Esquerda Mover Para Direita [GEOGRAPHIC_DATA] O títul…" at bounding box center [573, 337] width 277 height 593
